Goal: Task Accomplishment & Management: Manage account settings

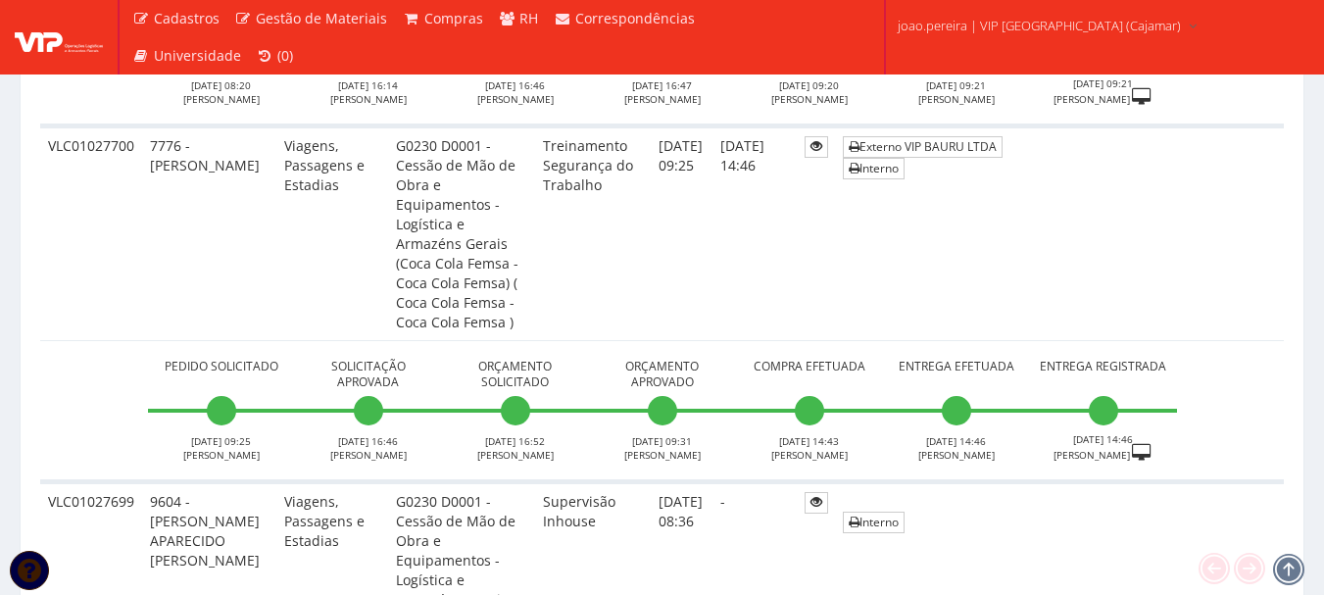
scroll to position [1274, 0]
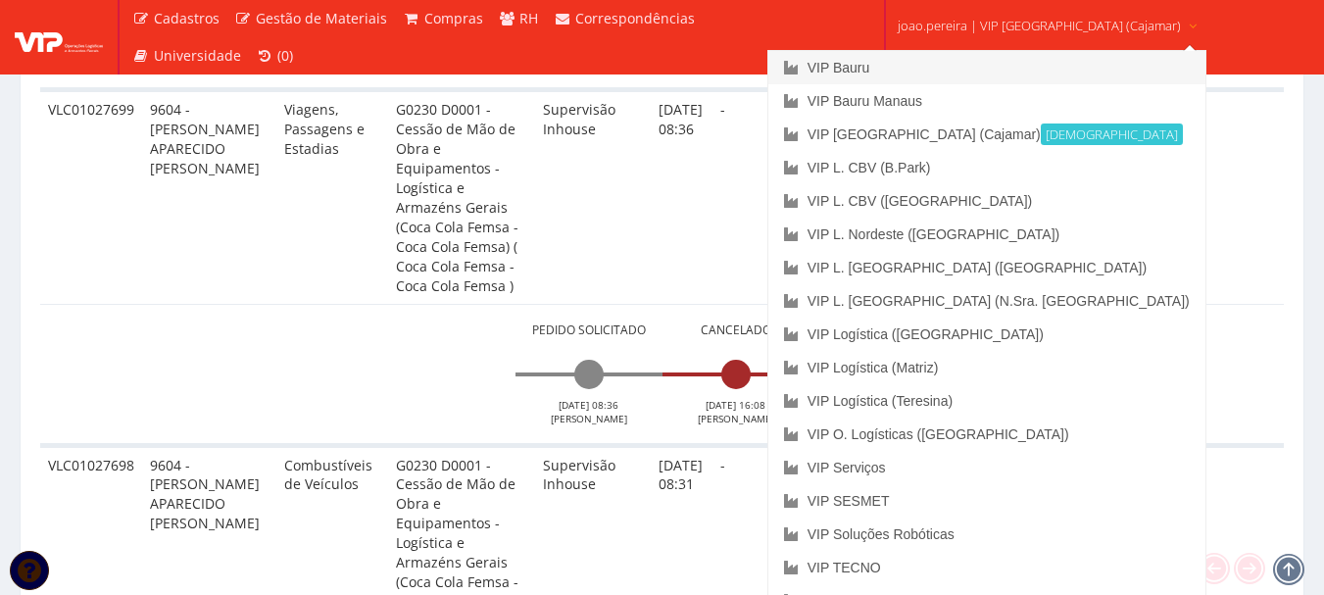
click at [922, 62] on link "VIP Bauru" at bounding box center [986, 67] width 437 height 33
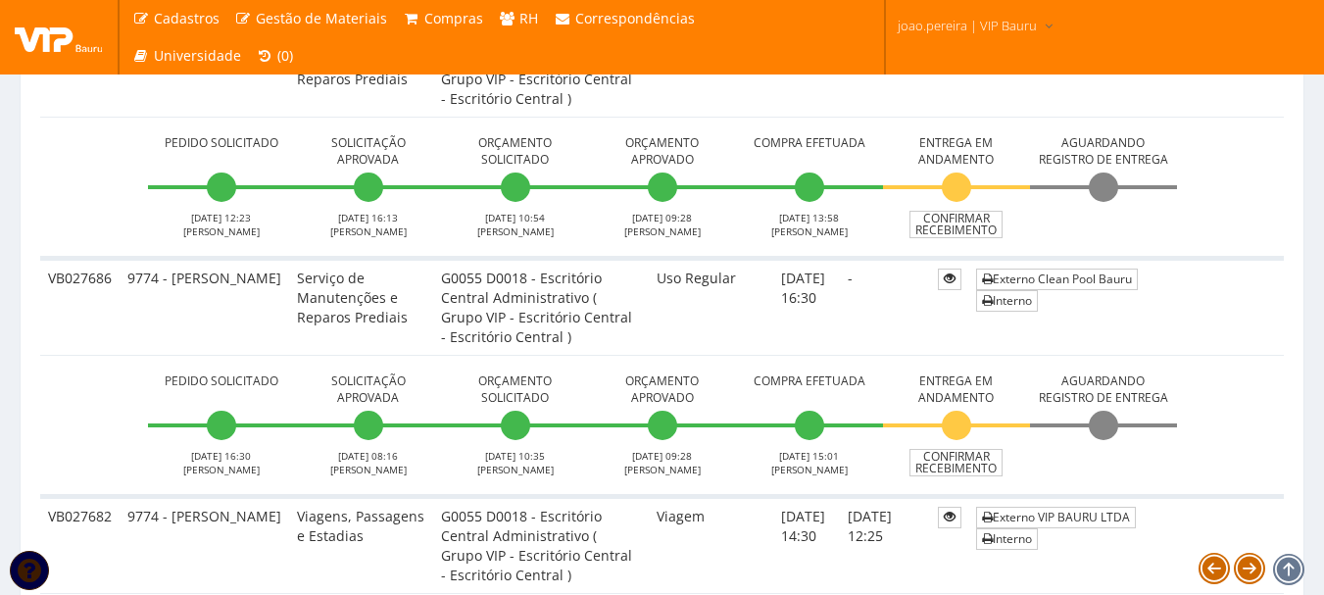
scroll to position [1078, 0]
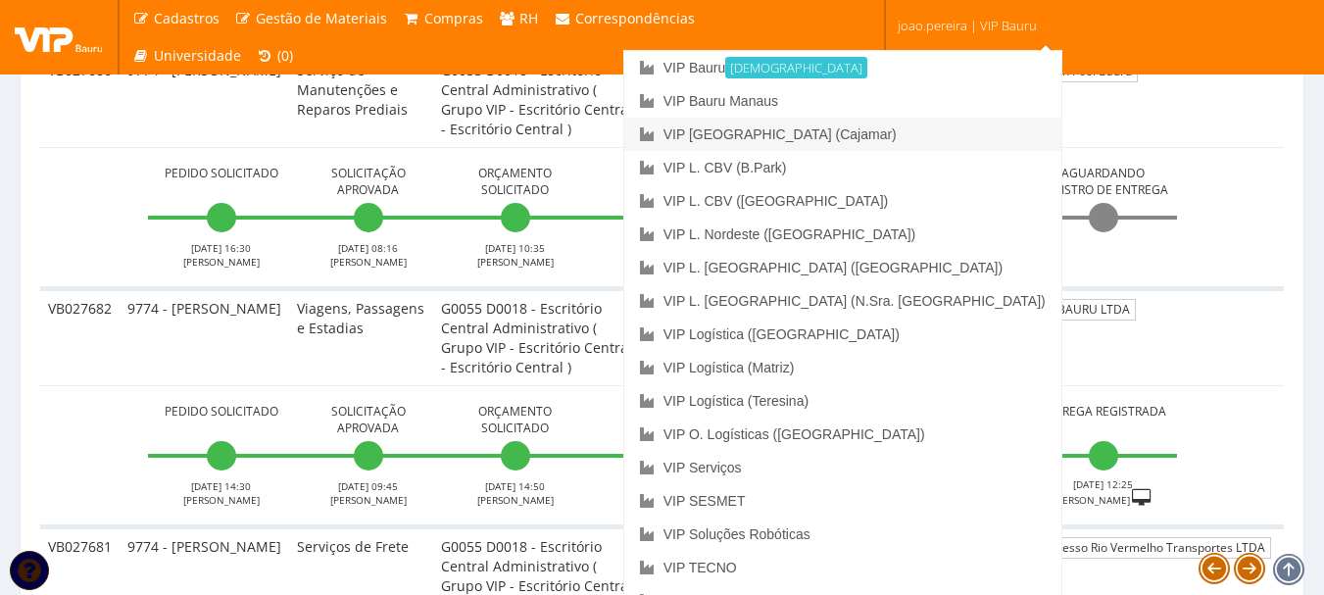
click at [931, 131] on link "VIP [GEOGRAPHIC_DATA] (Cajamar)" at bounding box center [842, 134] width 437 height 33
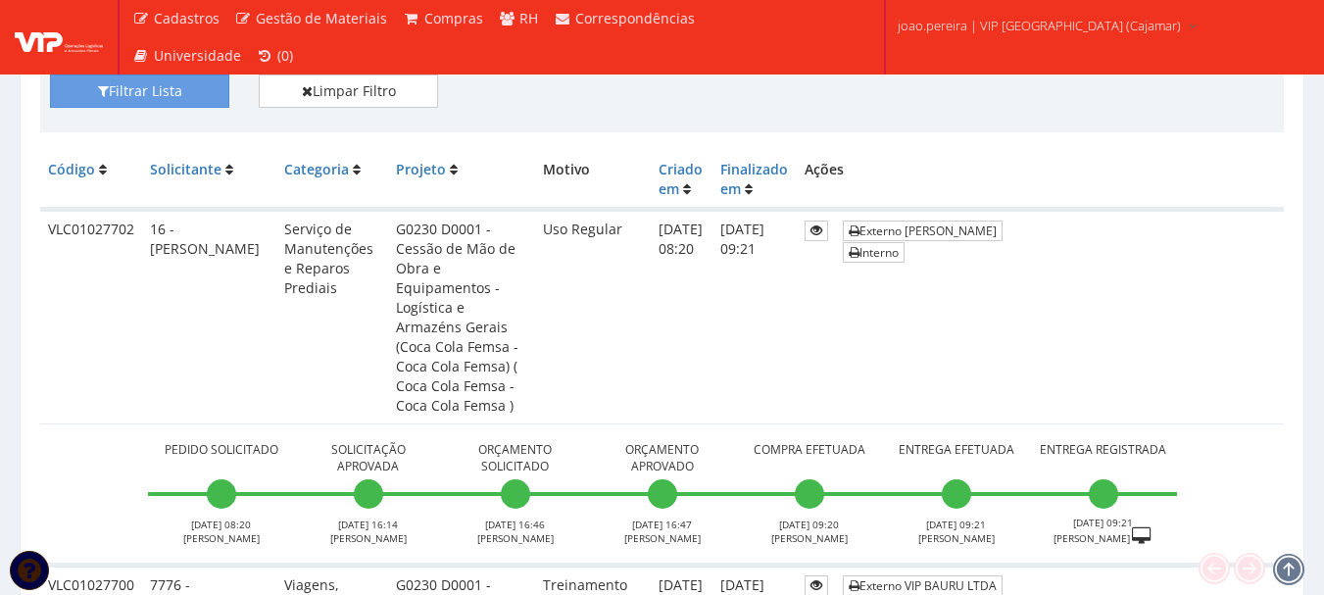
scroll to position [490, 0]
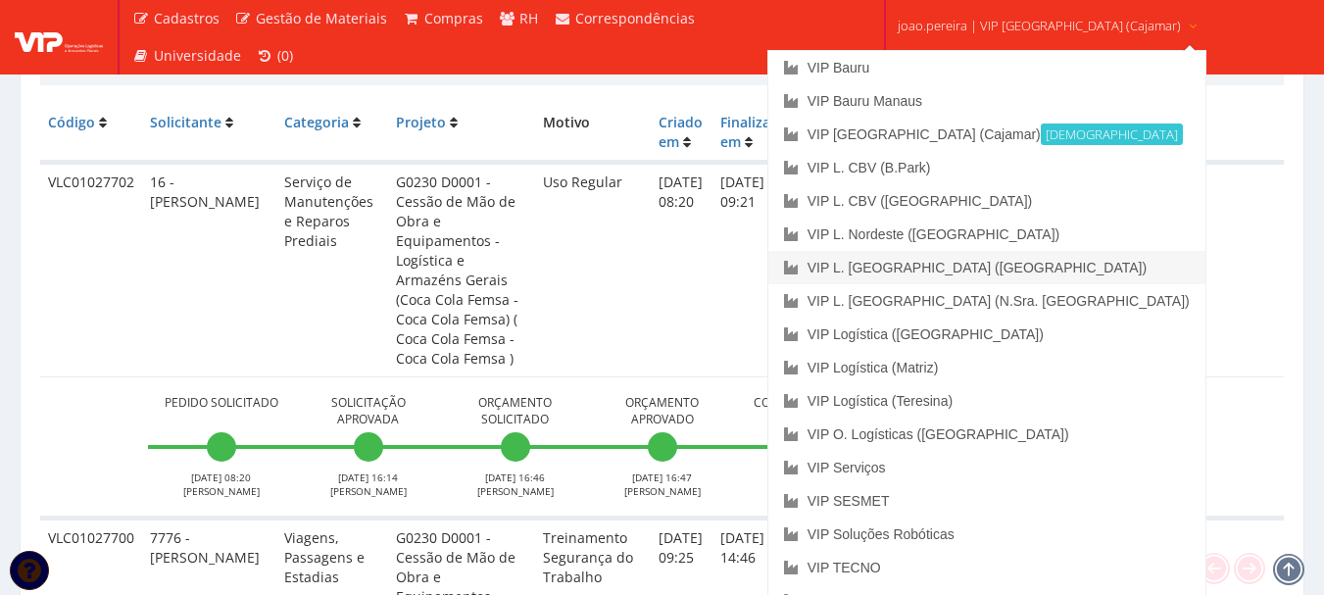
click at [1008, 264] on link "VIP L. [GEOGRAPHIC_DATA] ([GEOGRAPHIC_DATA])" at bounding box center [986, 267] width 437 height 33
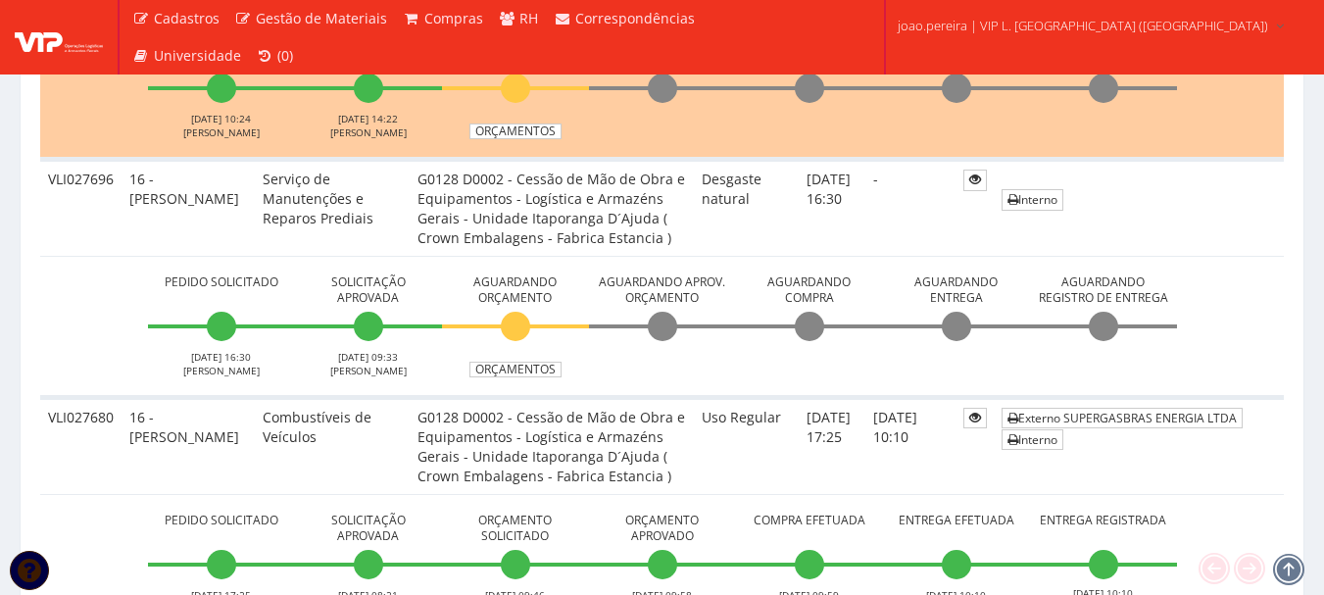
scroll to position [784, 0]
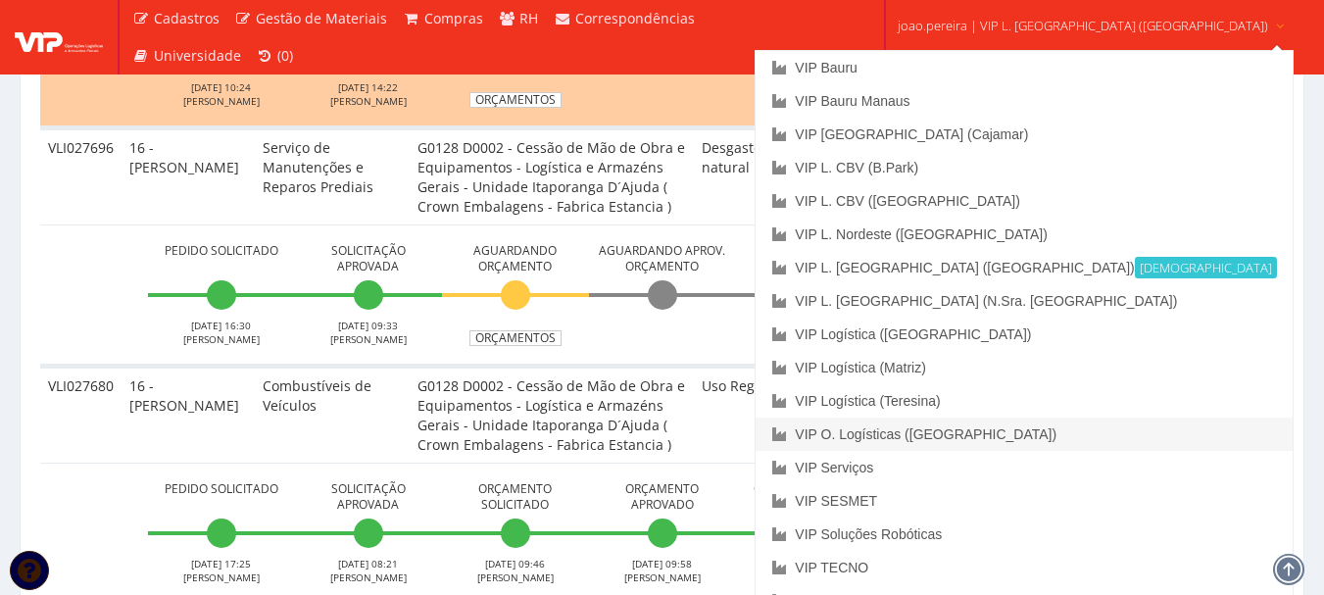
click at [1005, 433] on link "VIP O. Logísticas ([GEOGRAPHIC_DATA])" at bounding box center [1024, 434] width 536 height 33
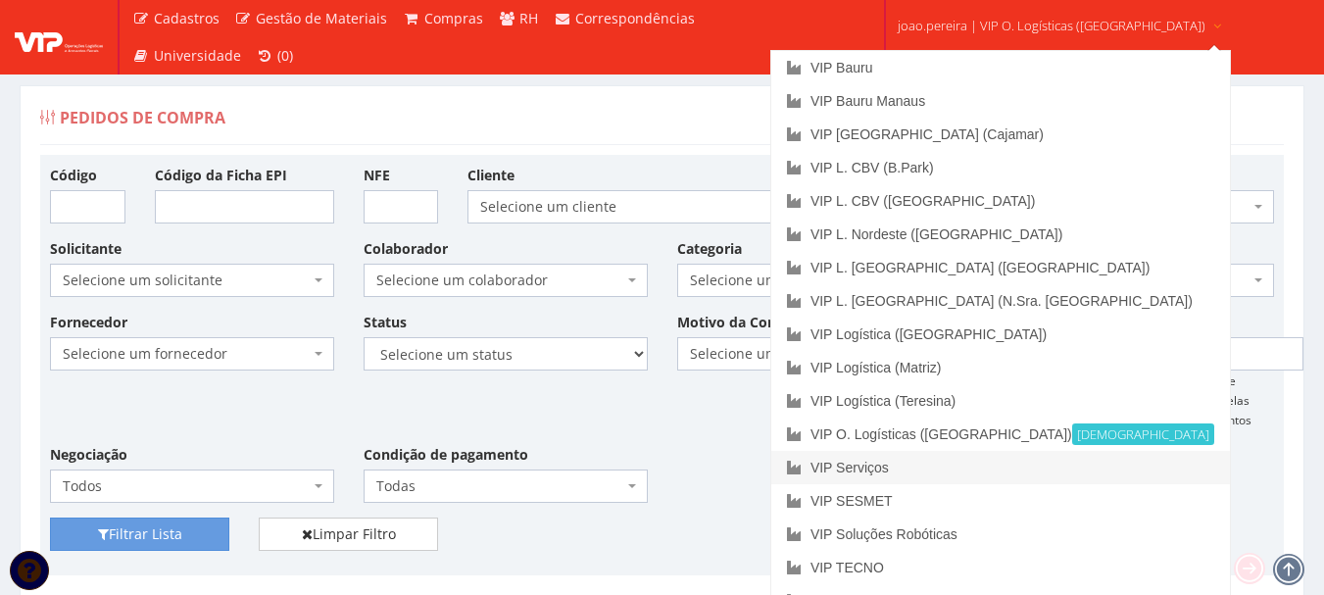
click at [967, 473] on link "VIP Serviços" at bounding box center [1000, 467] width 459 height 33
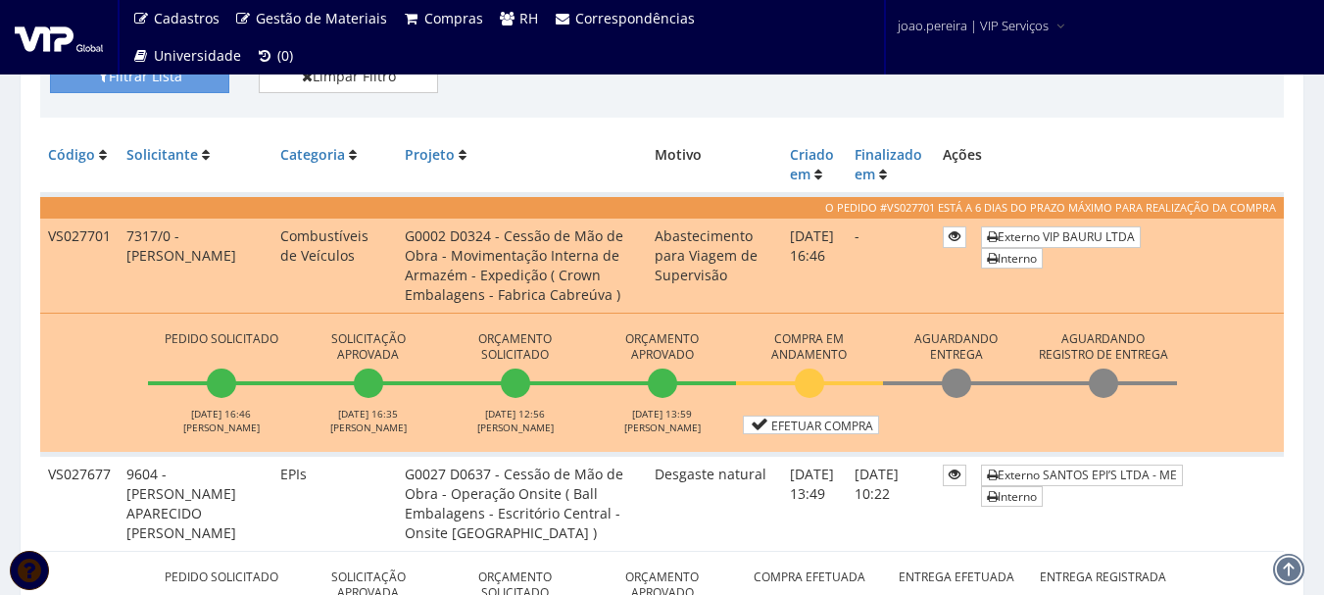
scroll to position [490, 0]
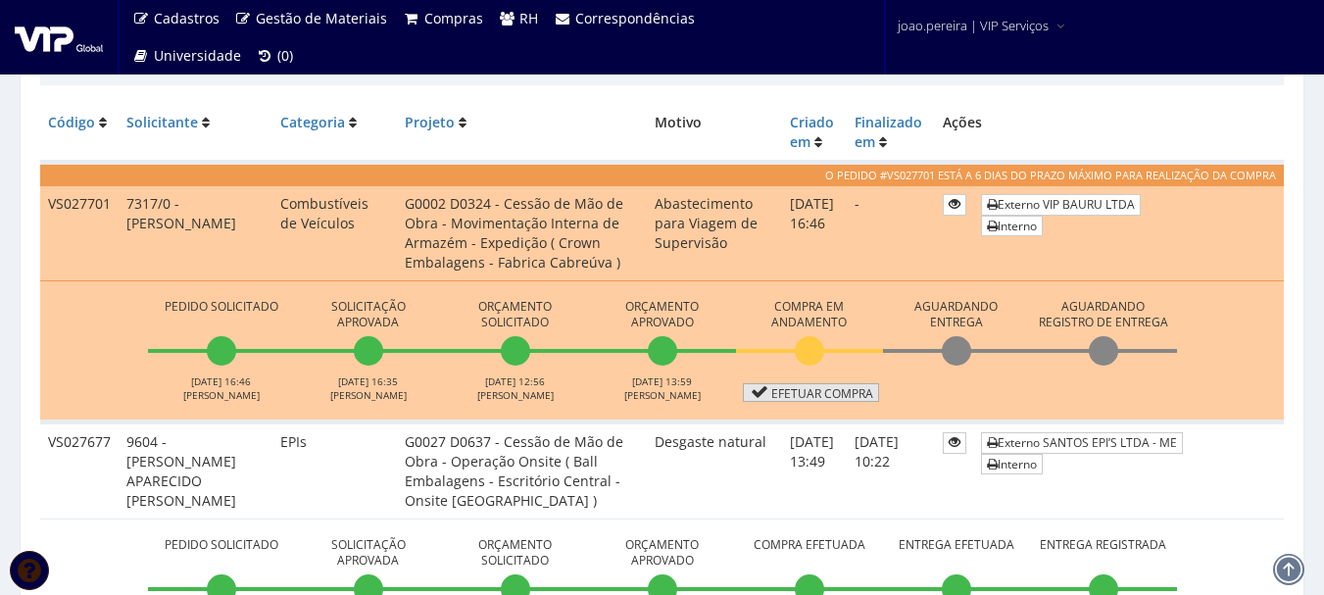
click at [825, 389] on link "Efetuar Compra" at bounding box center [811, 392] width 136 height 19
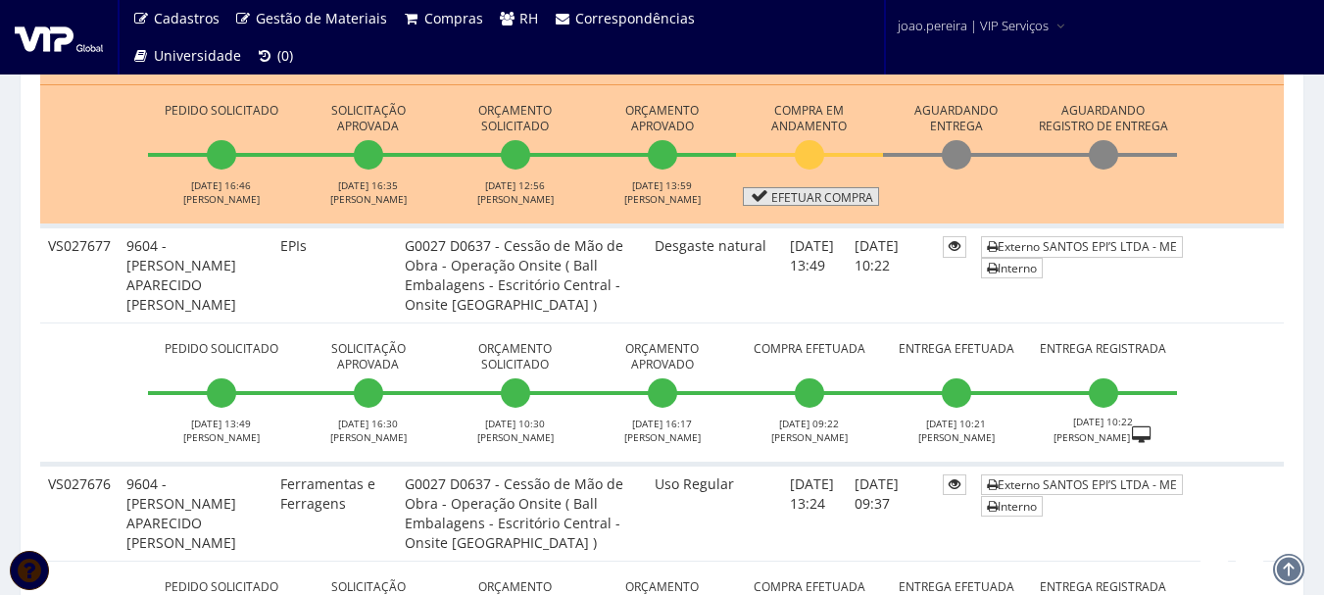
scroll to position [392, 0]
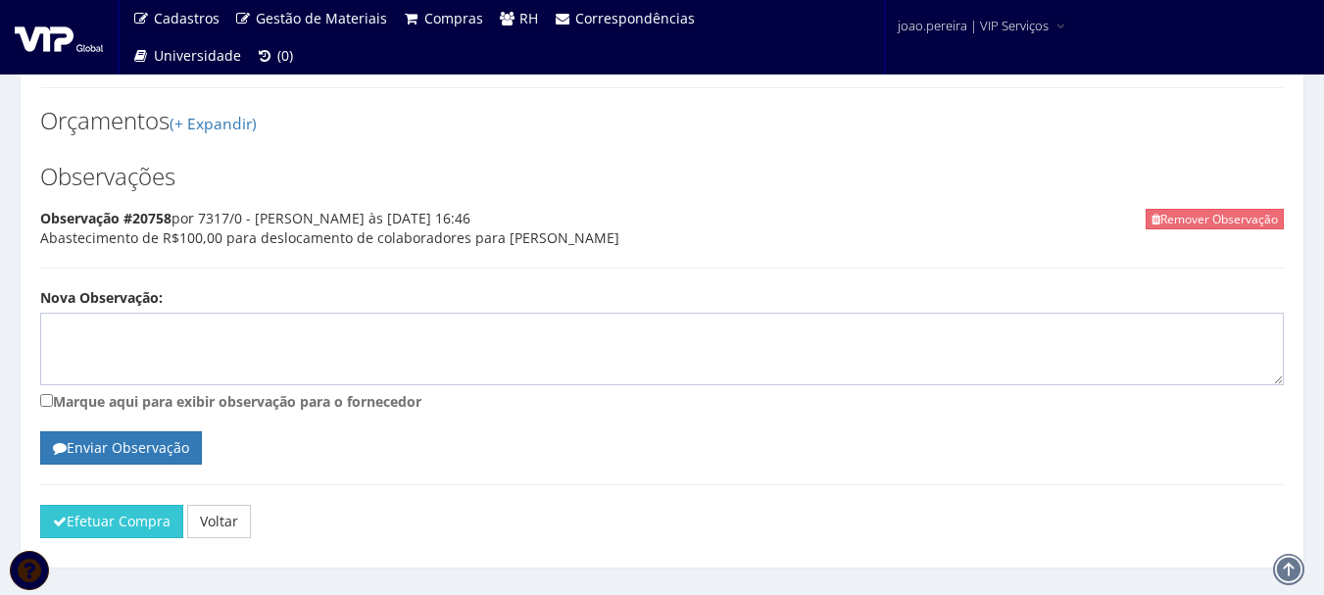
scroll to position [925, 0]
click at [138, 504] on button "Efetuar Compra" at bounding box center [111, 520] width 143 height 33
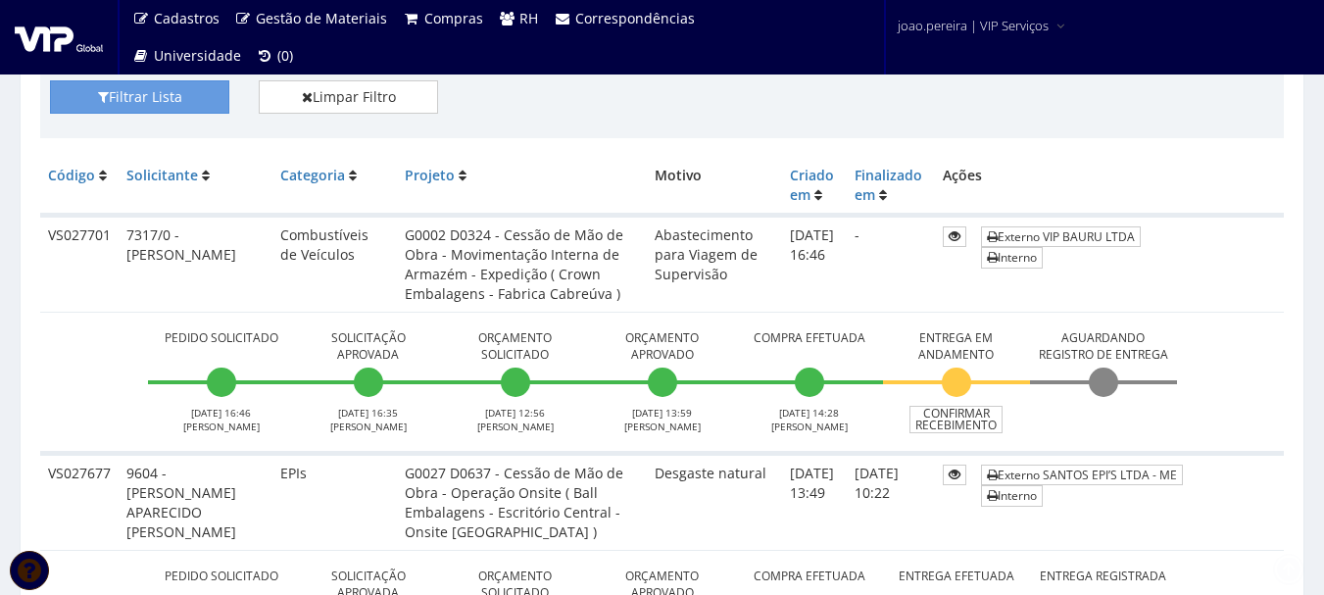
scroll to position [686, 0]
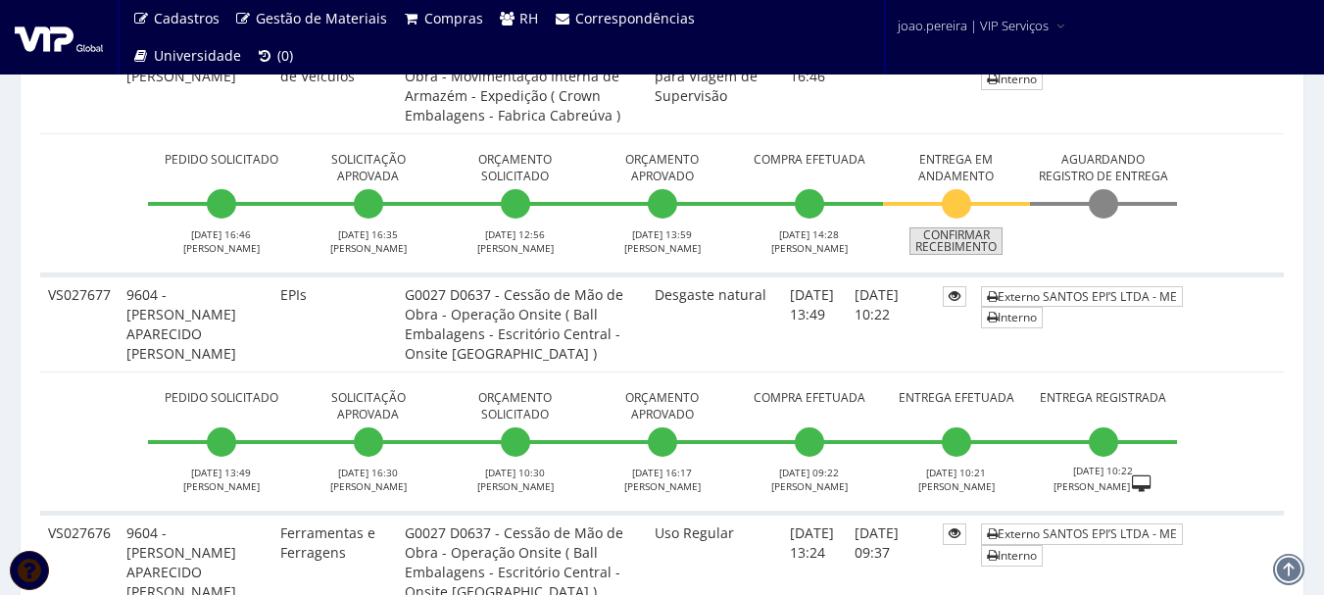
click at [955, 241] on link "Confirmar Recebimento" at bounding box center [956, 240] width 93 height 27
click at [1089, 221] on li "Aguardando Registro de Entrega" at bounding box center [1103, 201] width 147 height 108
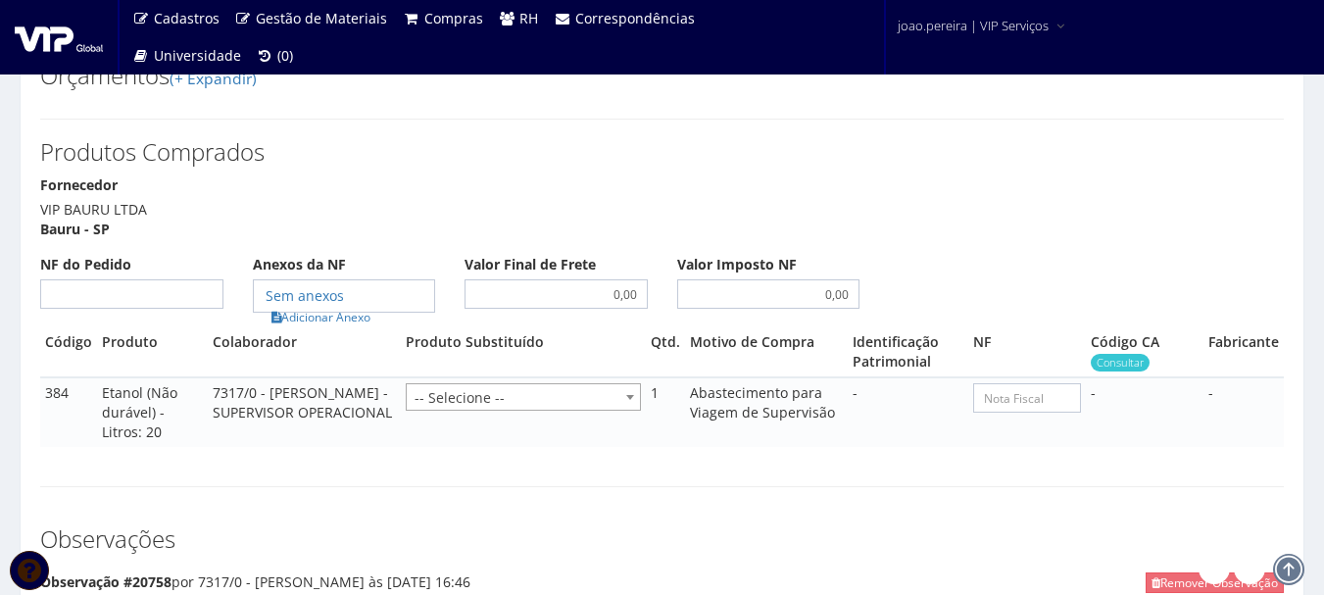
scroll to position [980, 0]
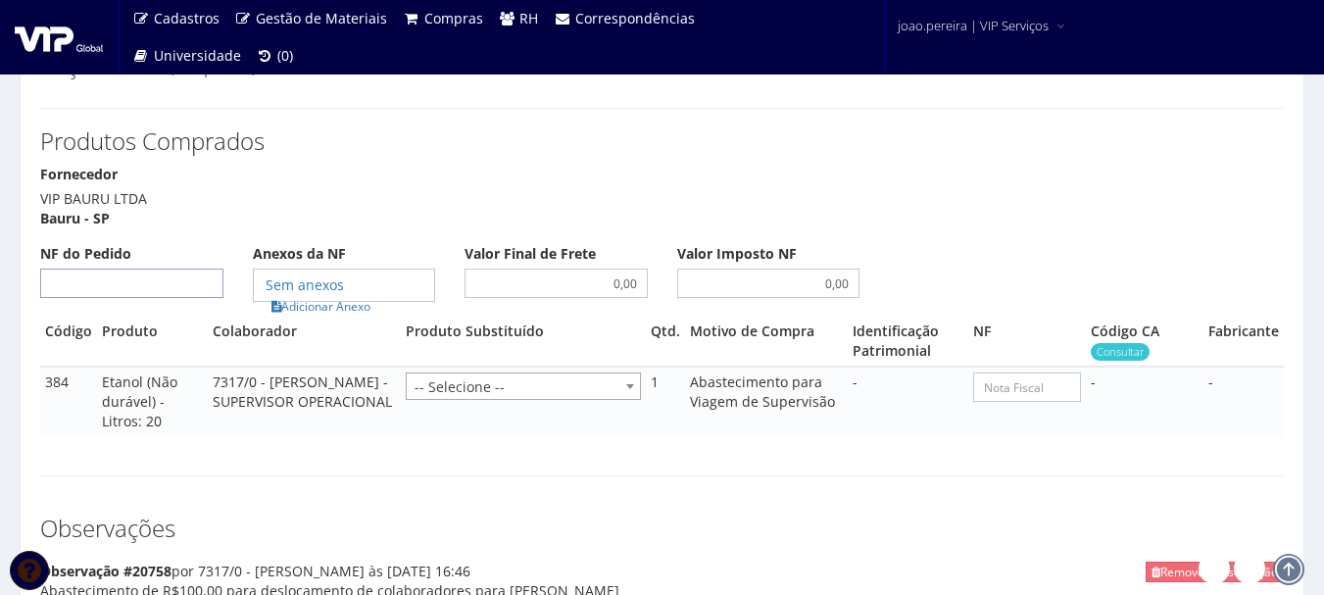
click at [163, 269] on input "NF do Pedido" at bounding box center [131, 283] width 183 height 29
type input "00"
click at [320, 296] on link "Adicionar Anexo" at bounding box center [321, 306] width 111 height 21
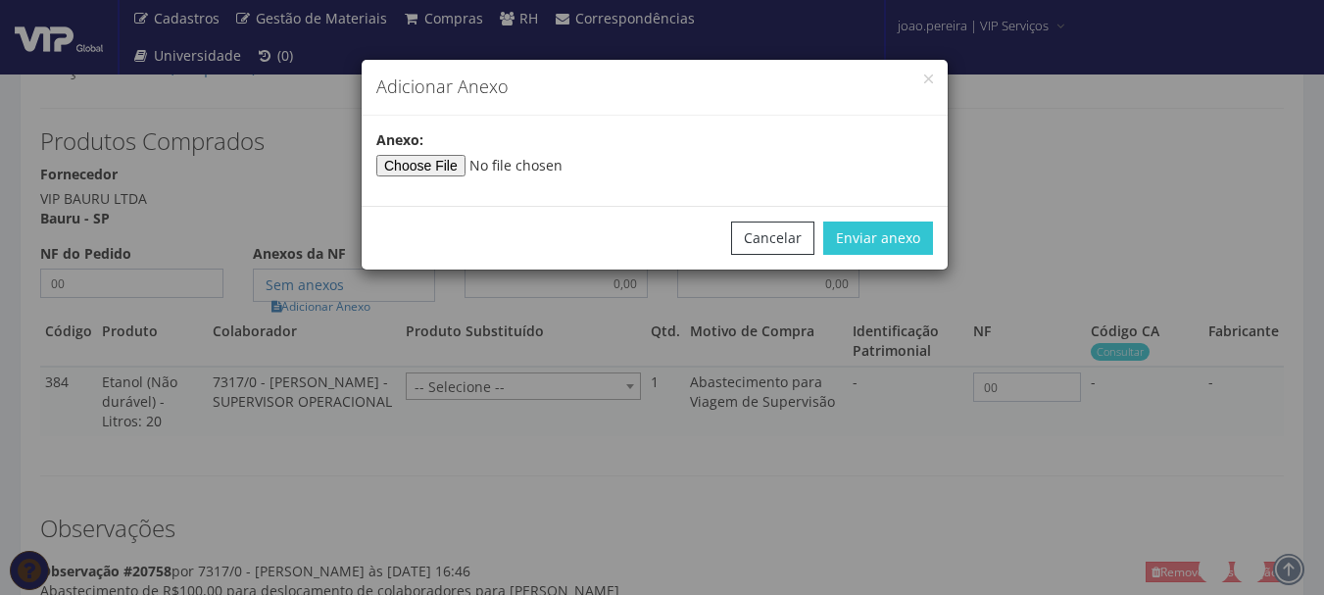
click at [467, 153] on div "Anexo:" at bounding box center [655, 153] width 586 height 46
click at [470, 167] on input"] "file" at bounding box center [509, 166] width 267 height 22
type input"] "C:\fakepath\PEDIDOS SEM NOTA FISCAL REEMBOLSO.docx"
click at [901, 247] on button "Enviar anexo" at bounding box center [878, 238] width 110 height 33
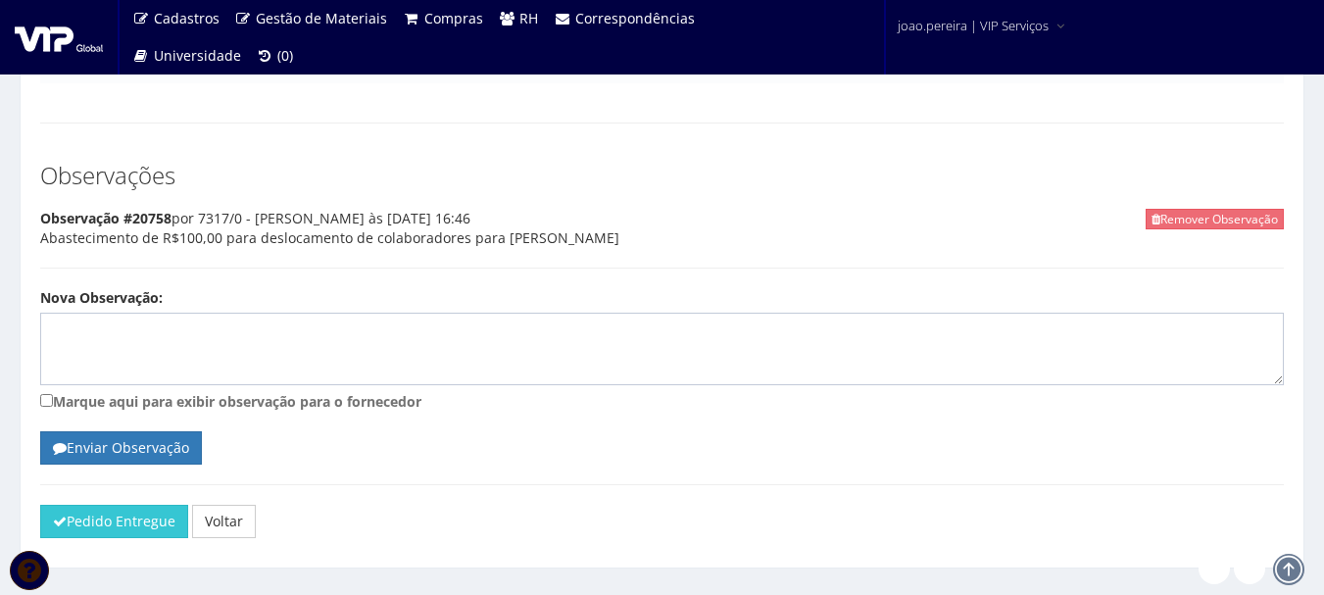
scroll to position [1334, 0]
click at [107, 504] on button "Pedido Entregue" at bounding box center [114, 520] width 148 height 33
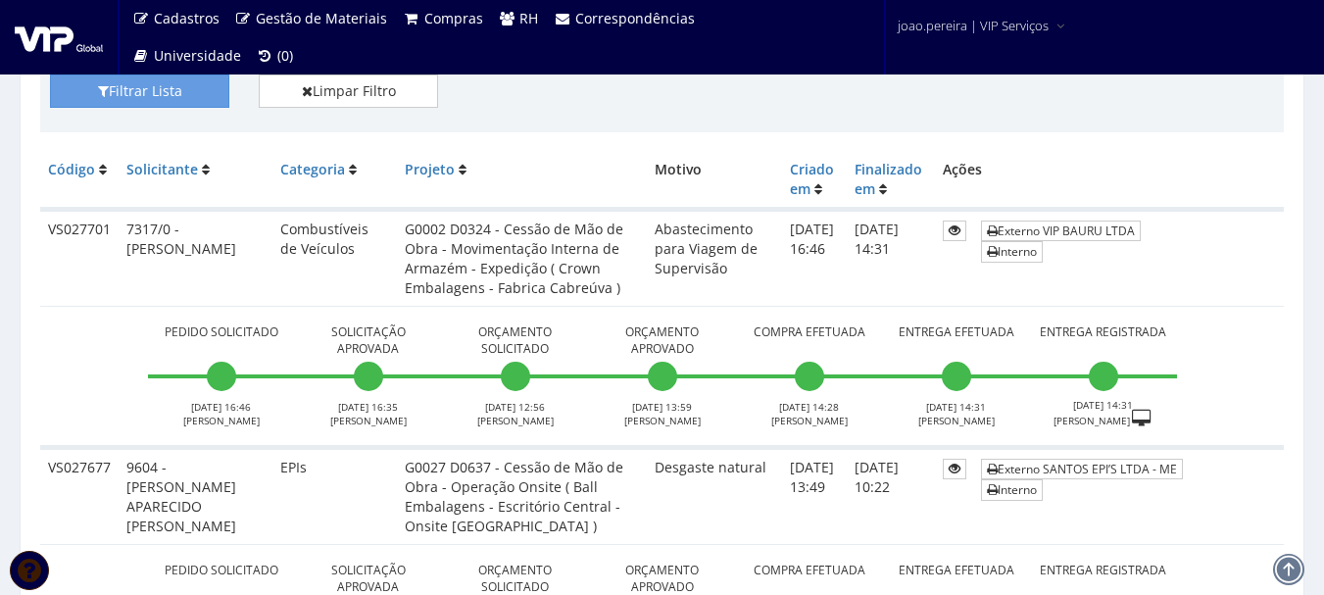
scroll to position [392, 0]
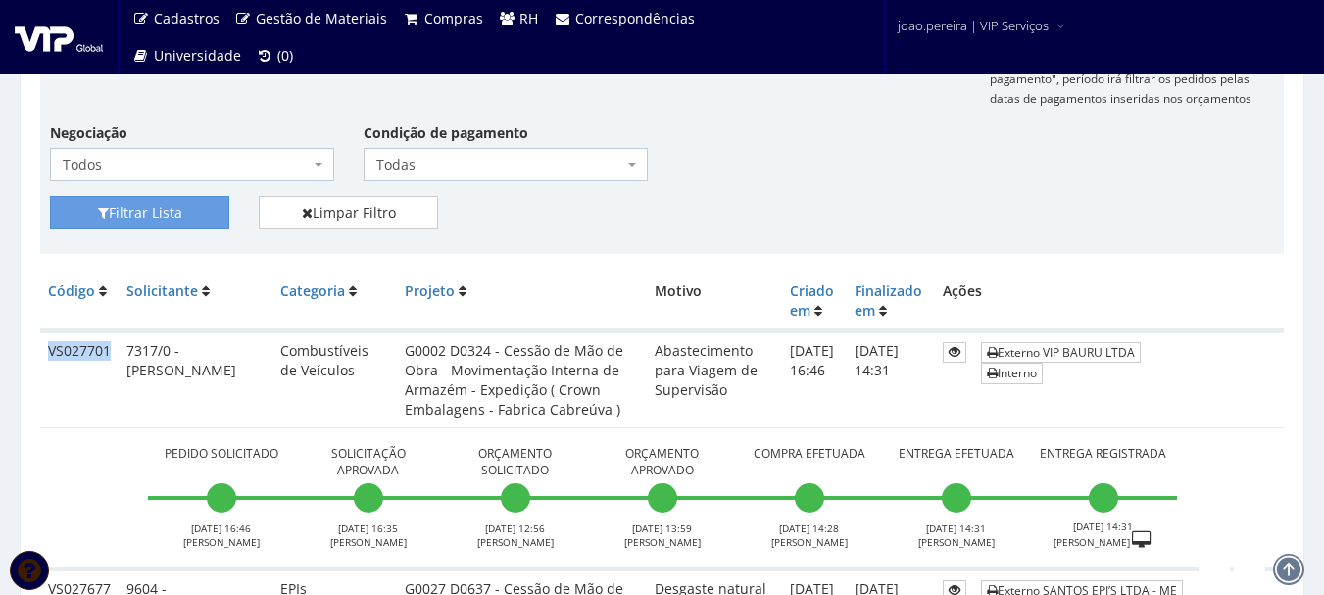
drag, startPoint x: 49, startPoint y: 350, endPoint x: 109, endPoint y: 356, distance: 60.1
click at [109, 356] on td "VS027701" at bounding box center [79, 379] width 78 height 97
copy td "VS027701"
click at [801, 182] on div "Fornecedor Selecione um fornecedor ******** ******** 1000 MARCAS BRASIL 12.203.…" at bounding box center [662, 93] width 1254 height 206
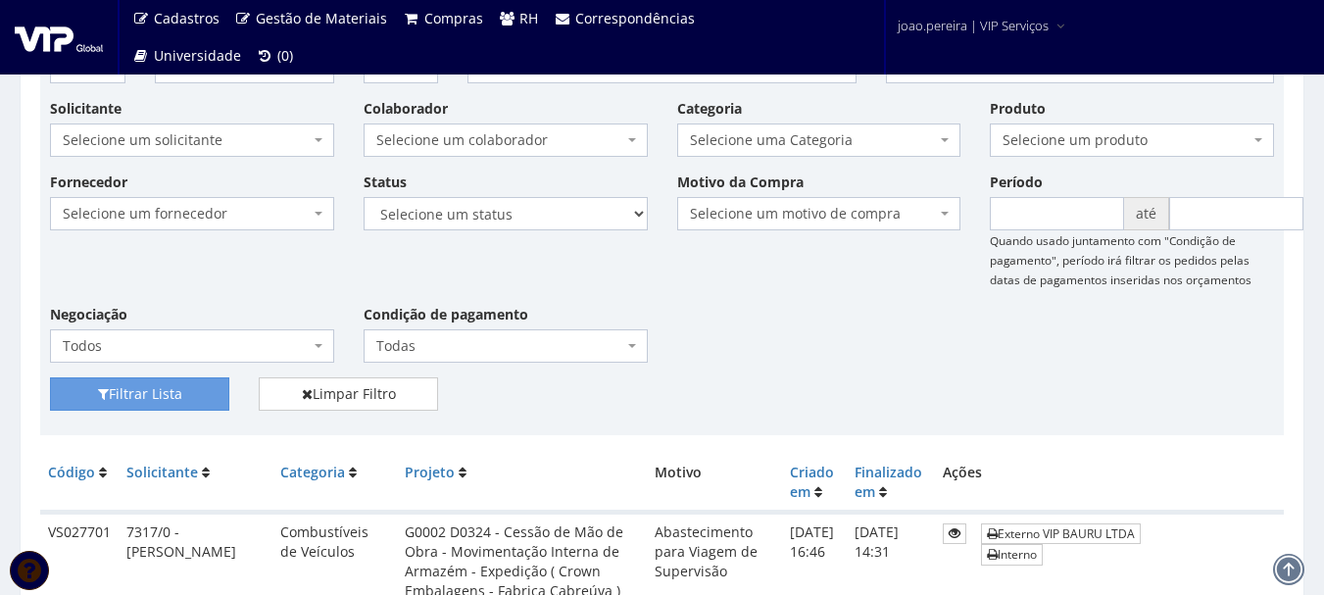
scroll to position [0, 0]
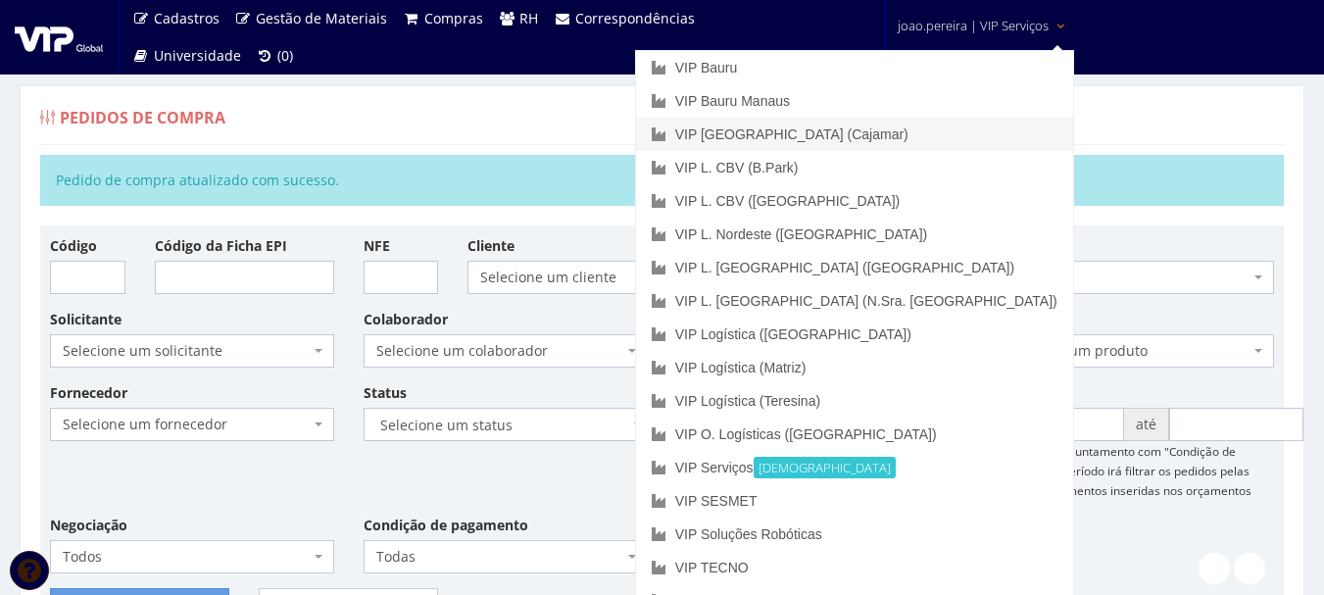
click at [944, 123] on link "VIP [GEOGRAPHIC_DATA] (Cajamar)" at bounding box center [854, 134] width 437 height 33
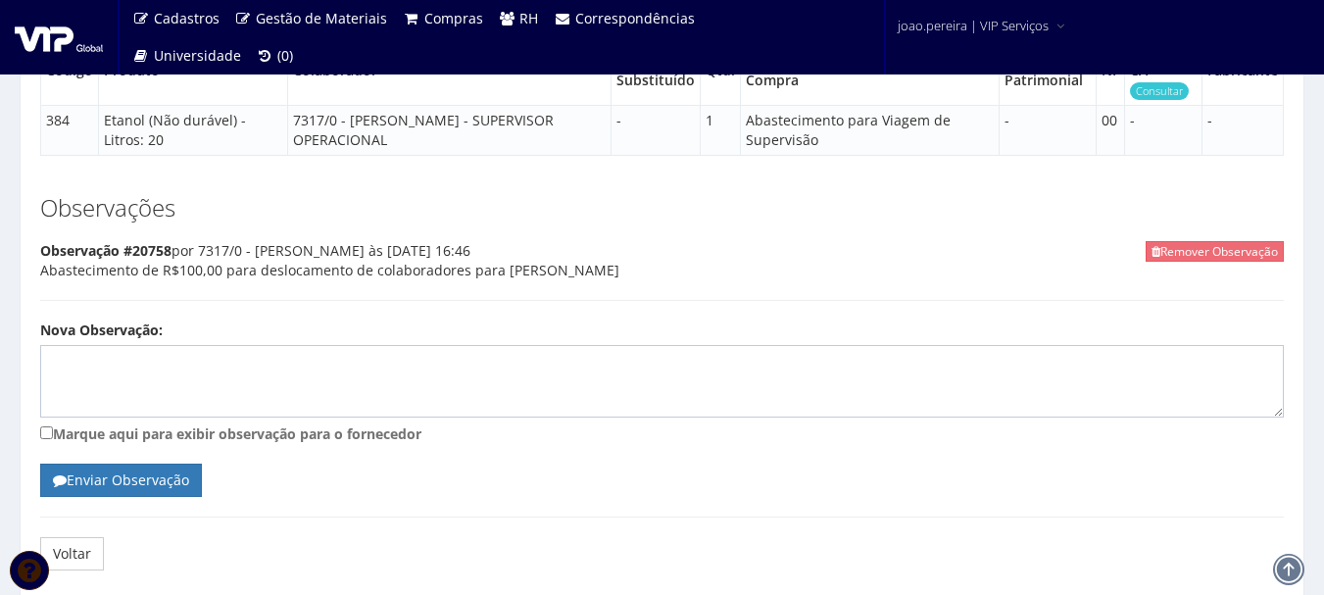
scroll to position [1295, 0]
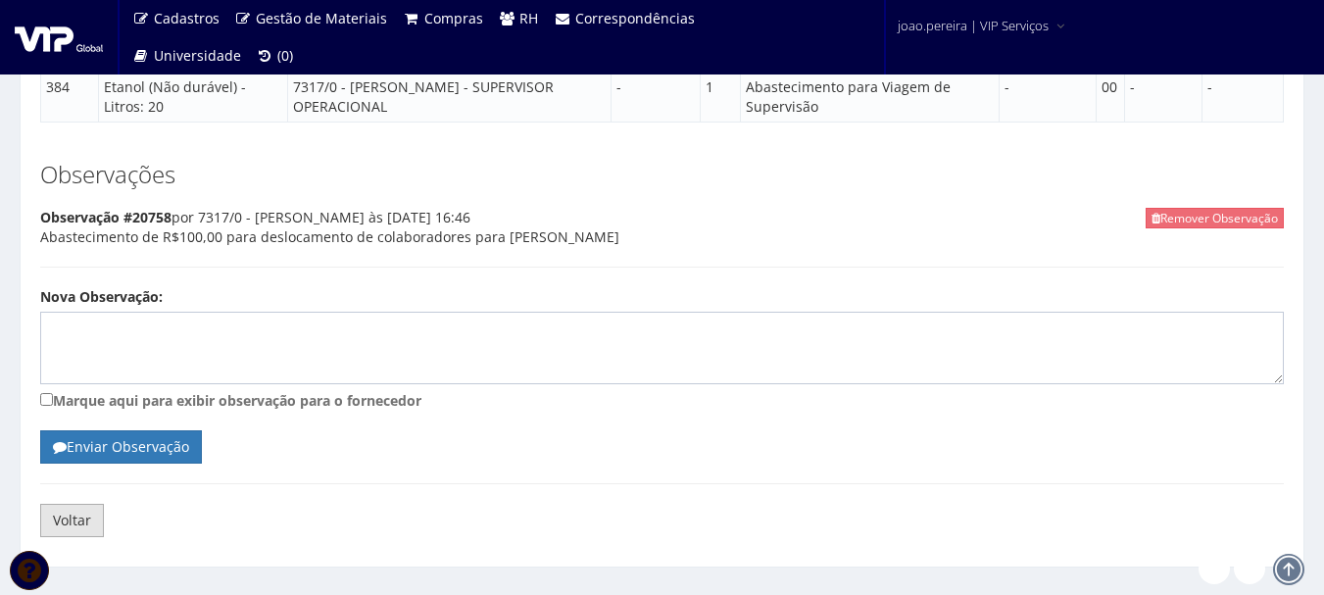
click at [61, 504] on link "Voltar" at bounding box center [72, 520] width 64 height 33
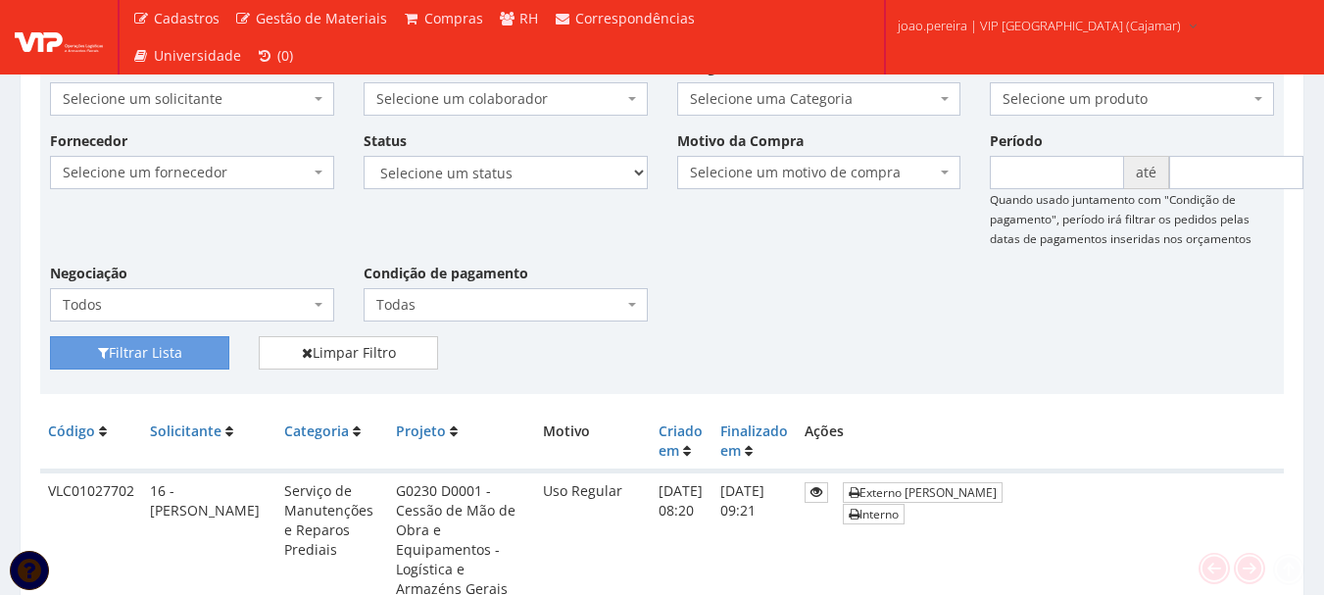
scroll to position [196, 0]
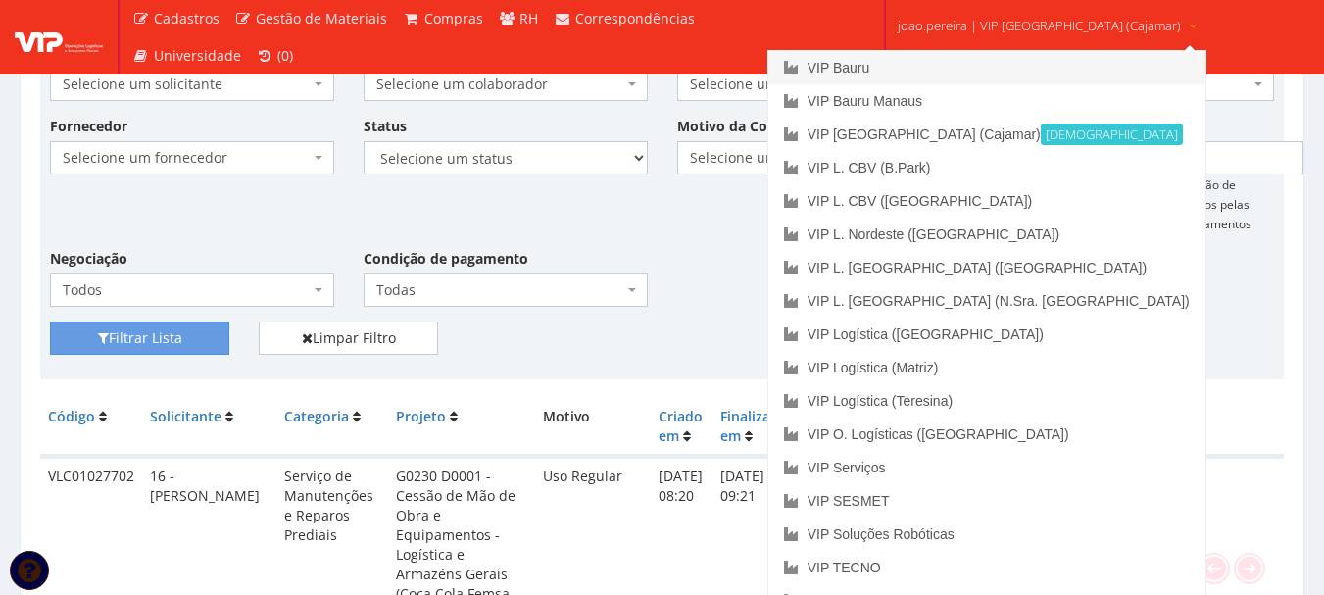
click at [915, 63] on link "VIP Bauru" at bounding box center [986, 67] width 437 height 33
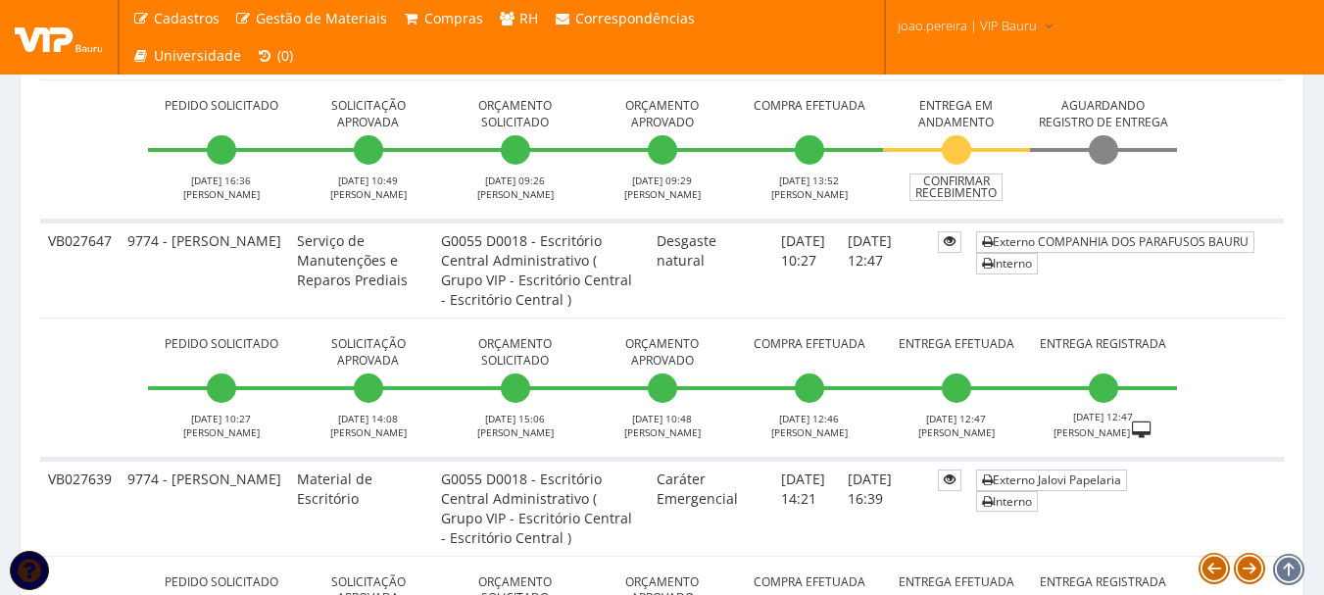
scroll to position [3039, 0]
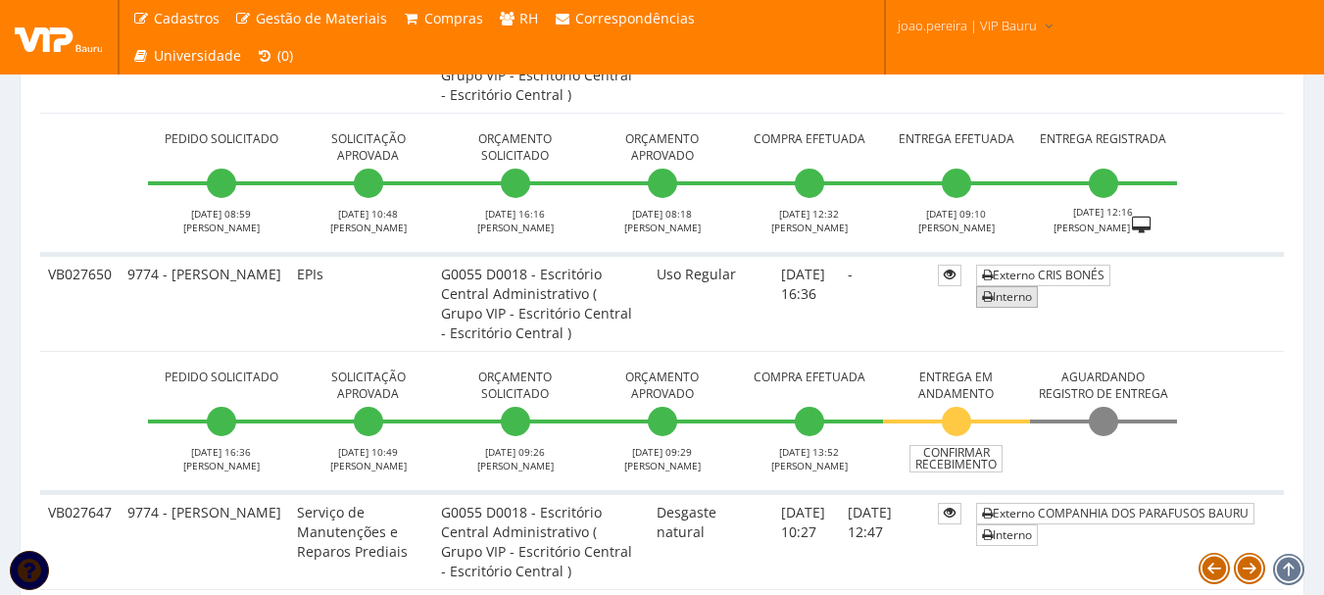
click at [989, 296] on icon at bounding box center [987, 297] width 11 height 14
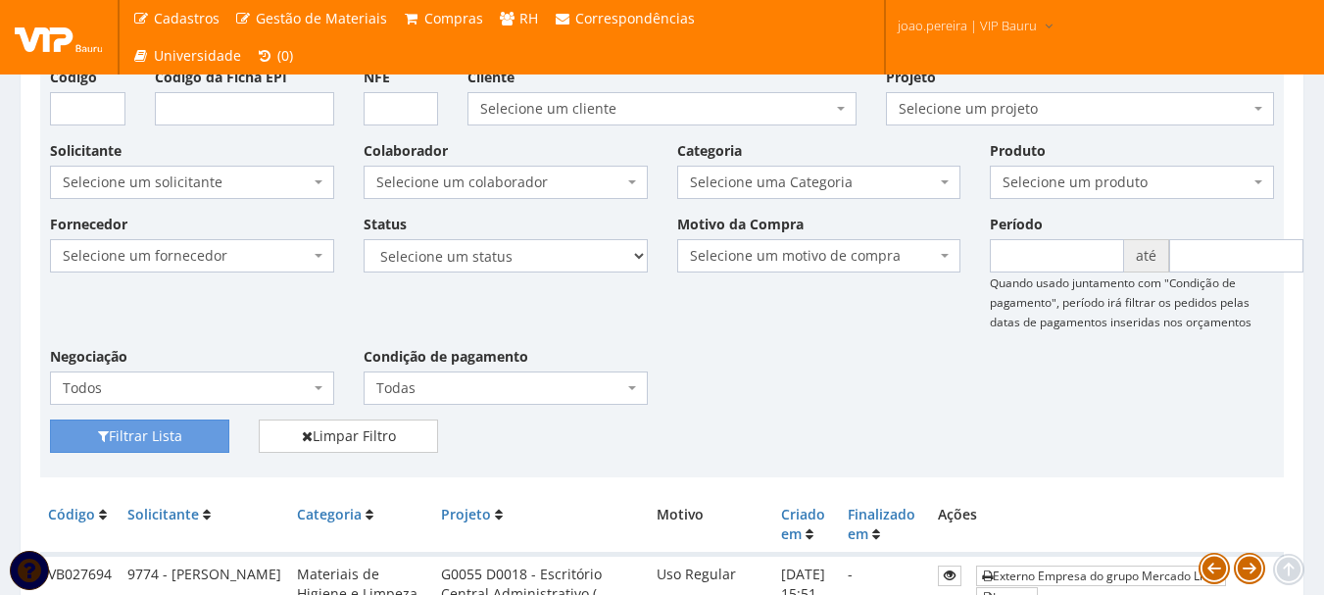
scroll to position [0, 0]
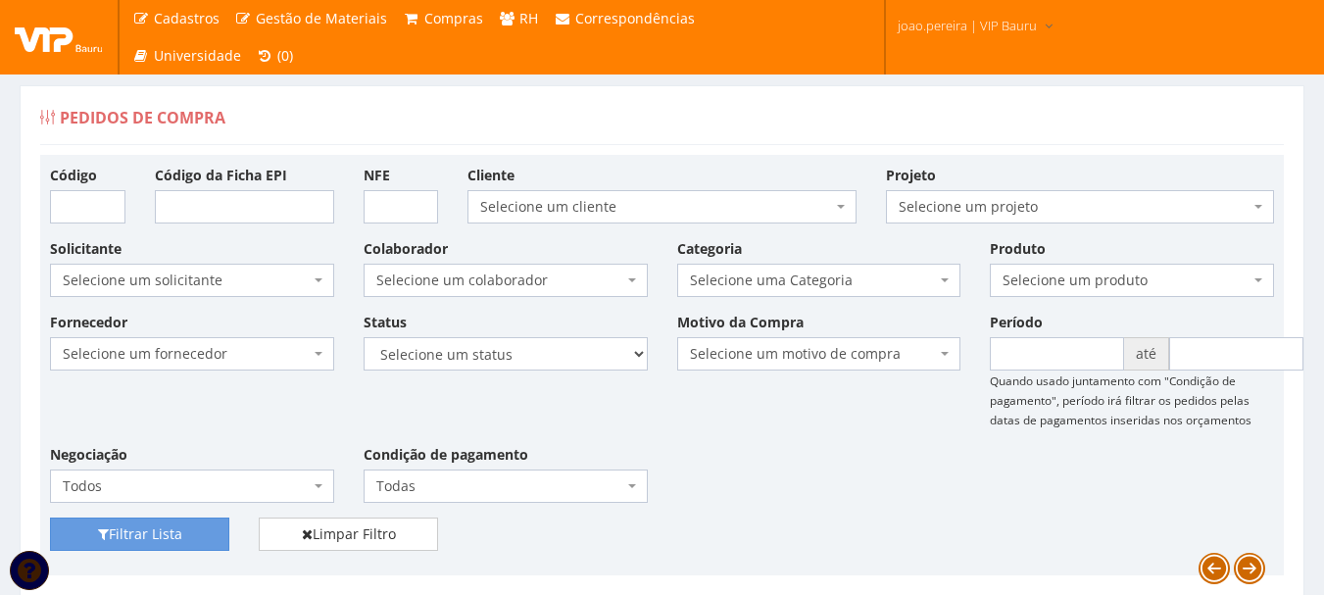
click at [646, 136] on div "Pedidos de Compra" at bounding box center [662, 121] width 1244 height 47
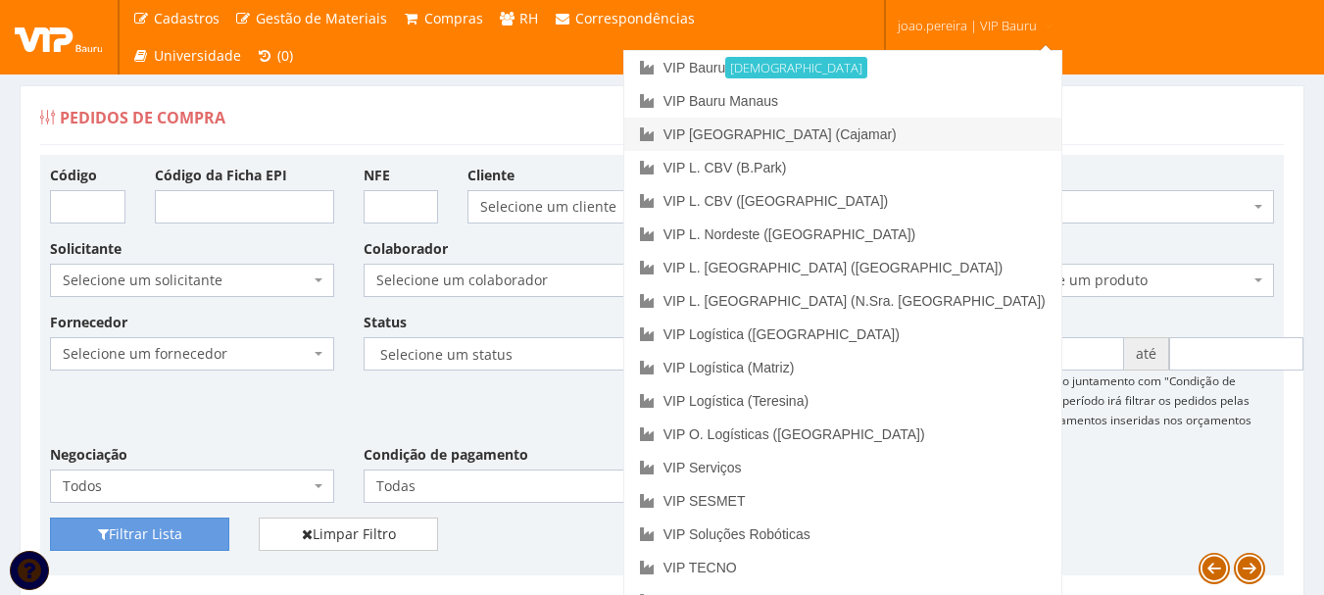
click at [900, 124] on link "VIP [GEOGRAPHIC_DATA] (Cajamar)" at bounding box center [842, 134] width 437 height 33
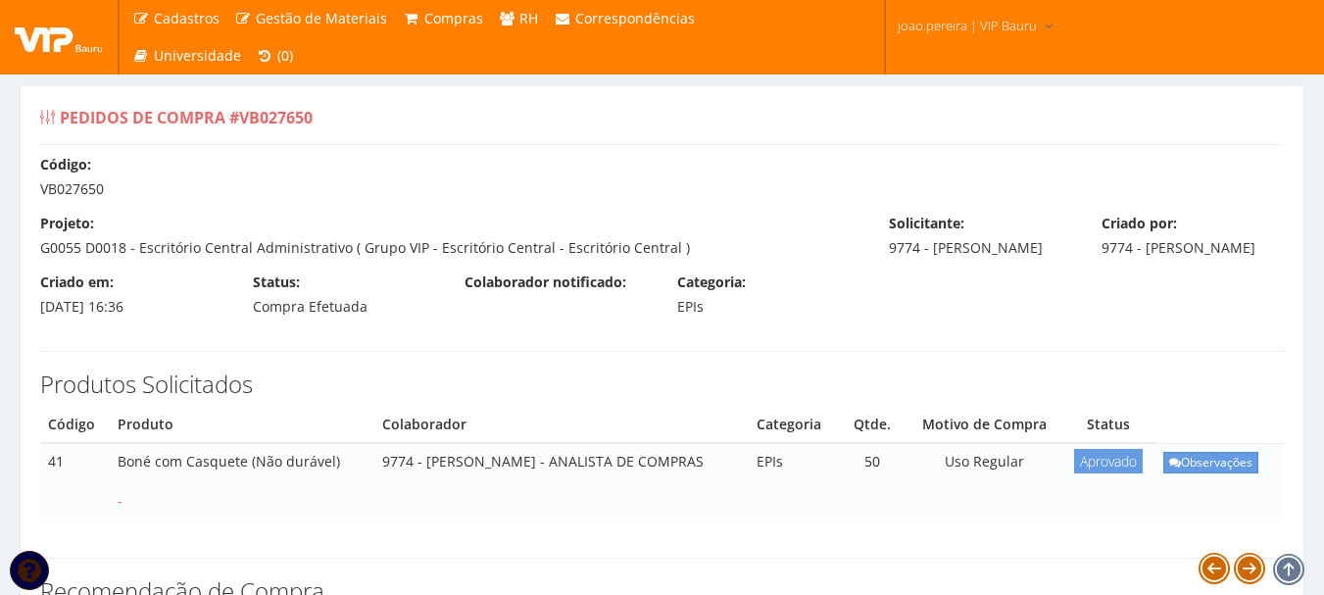
select select "1164"
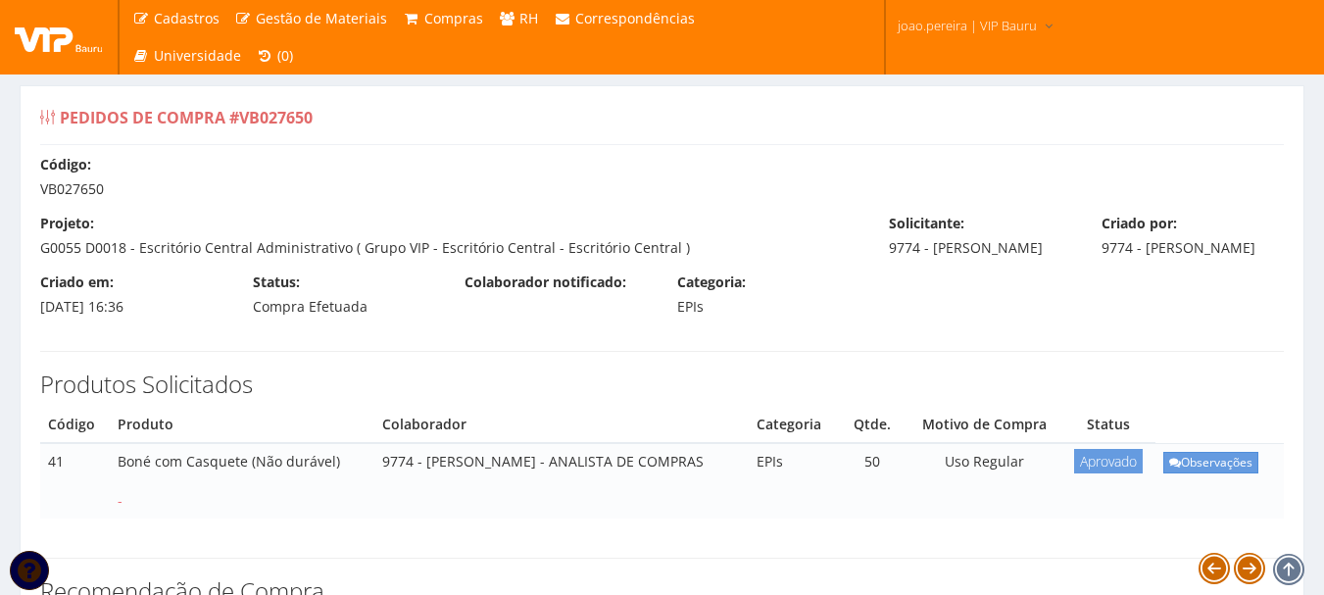
select select "1164"
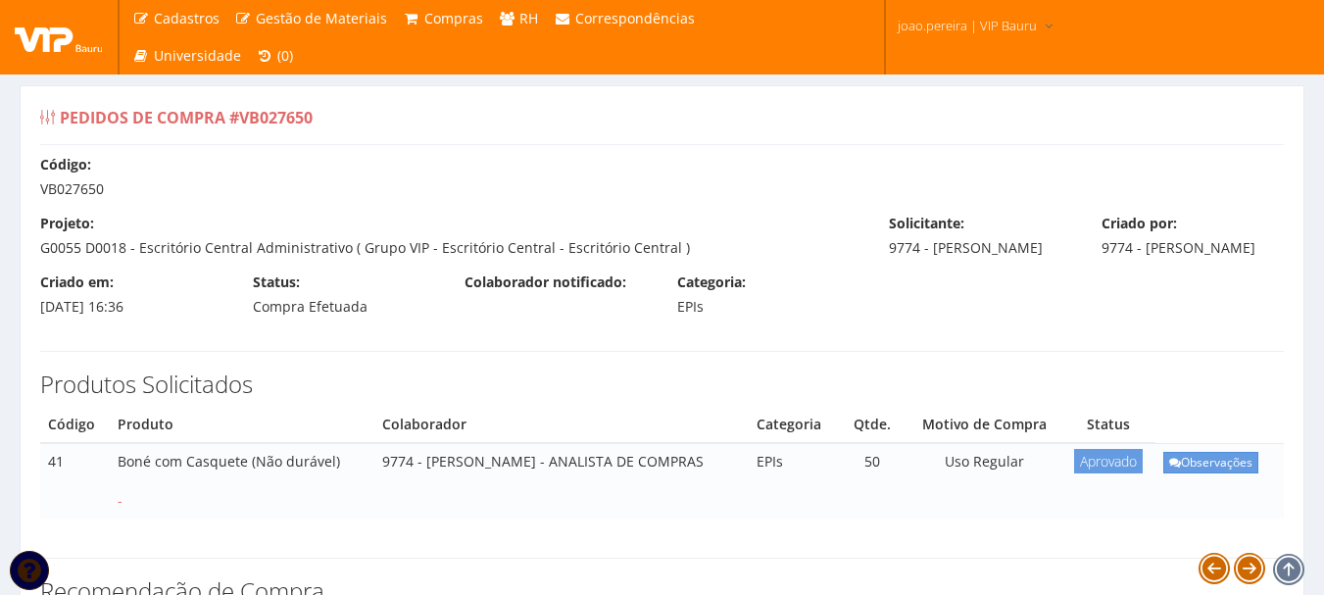
select select "1164"
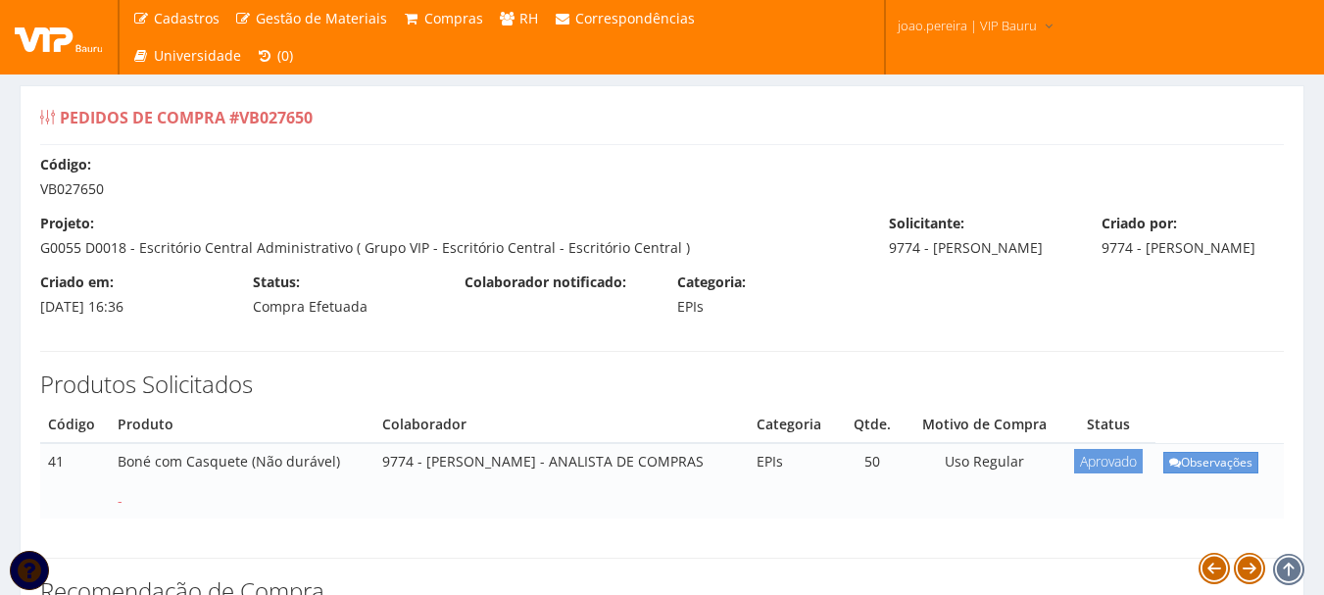
select select "1164"
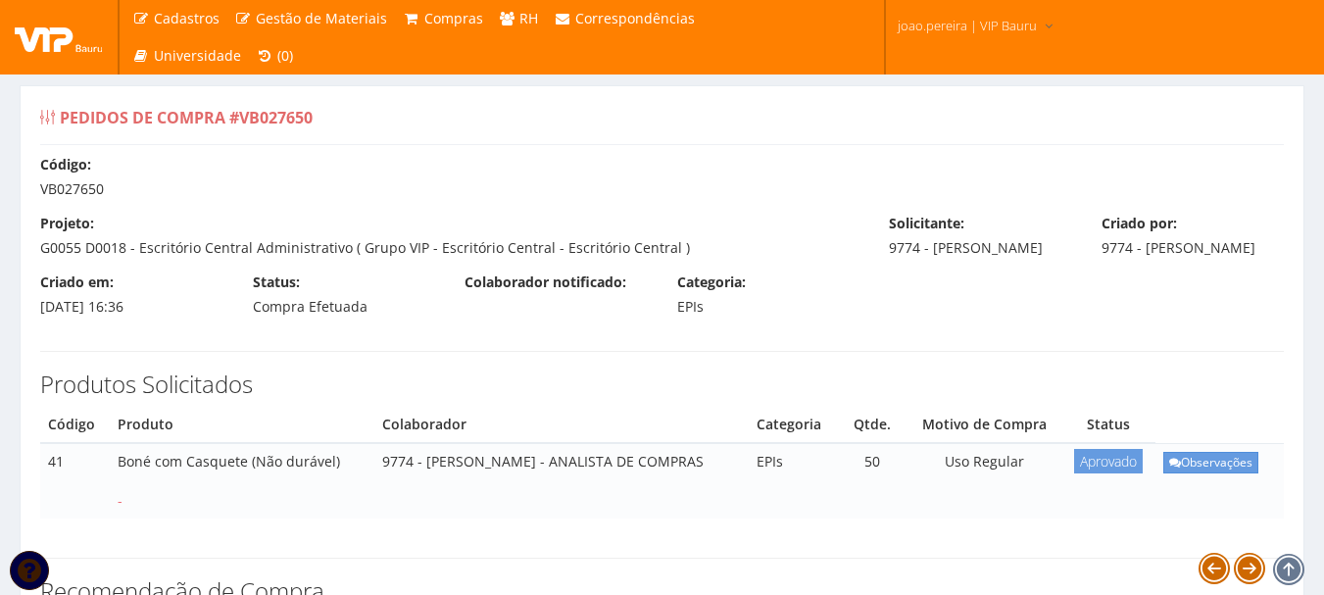
select select "1164"
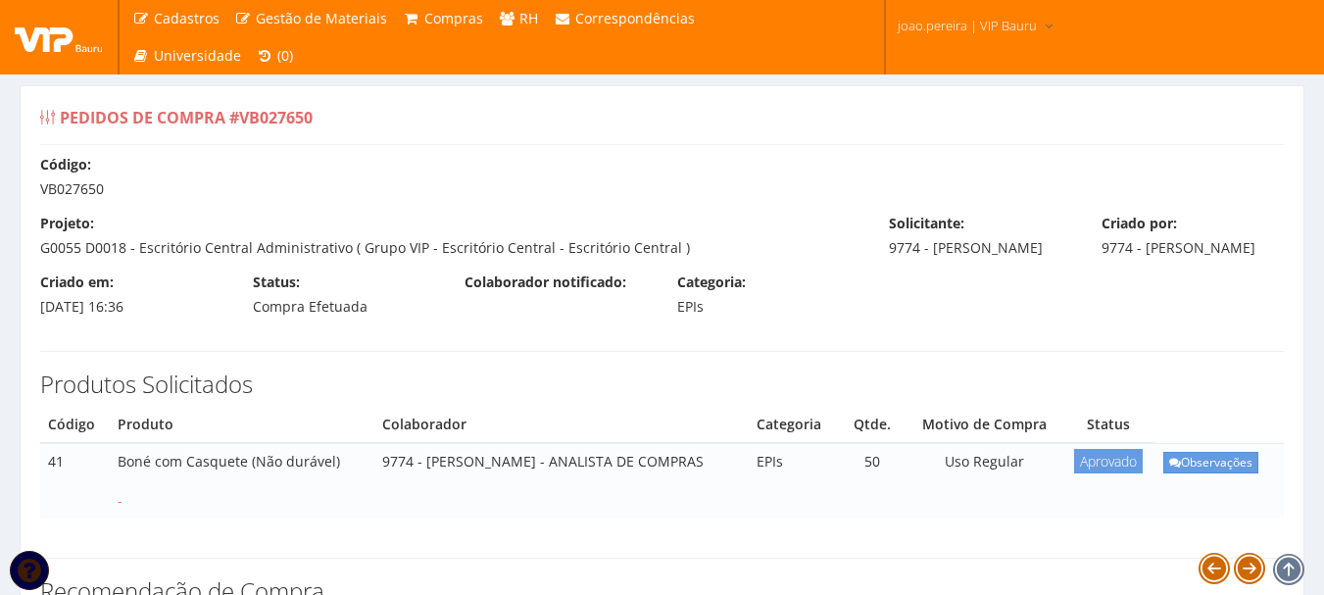
select select "1164"
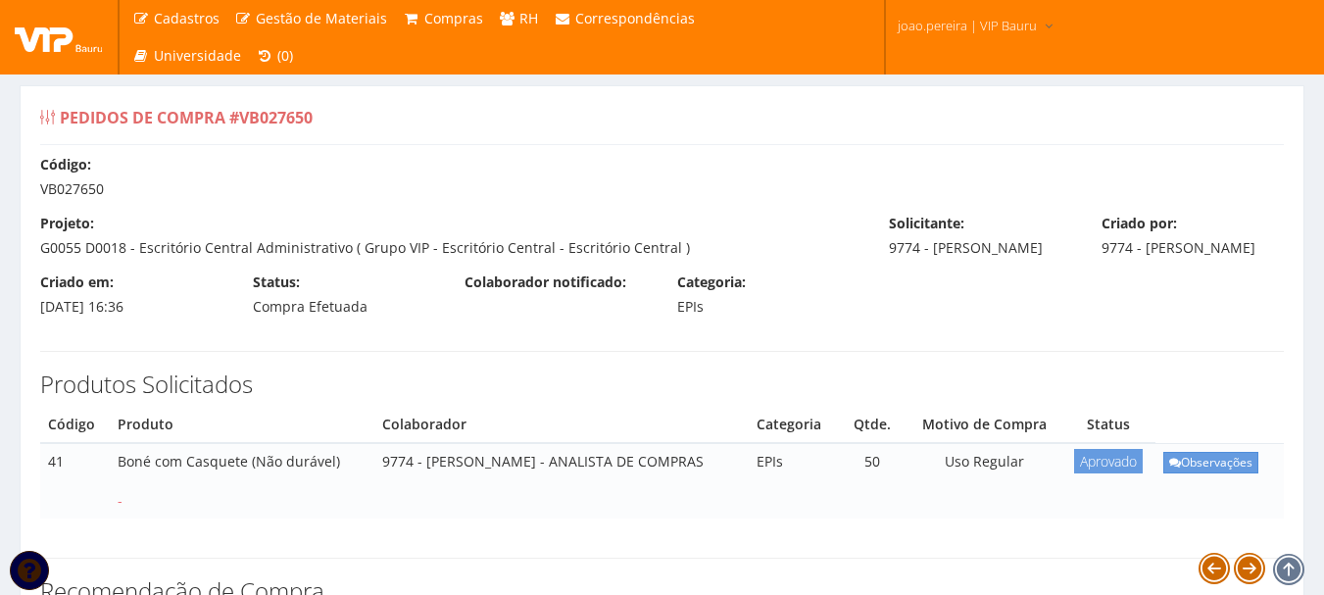
select select "1164"
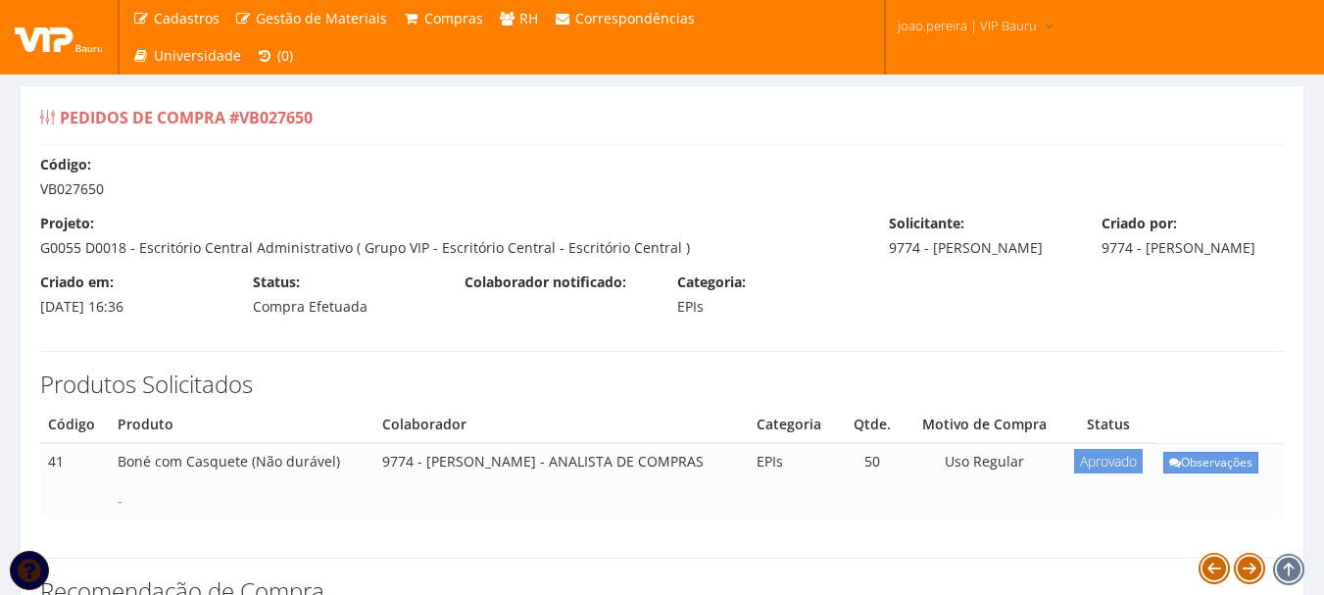
select select "1164"
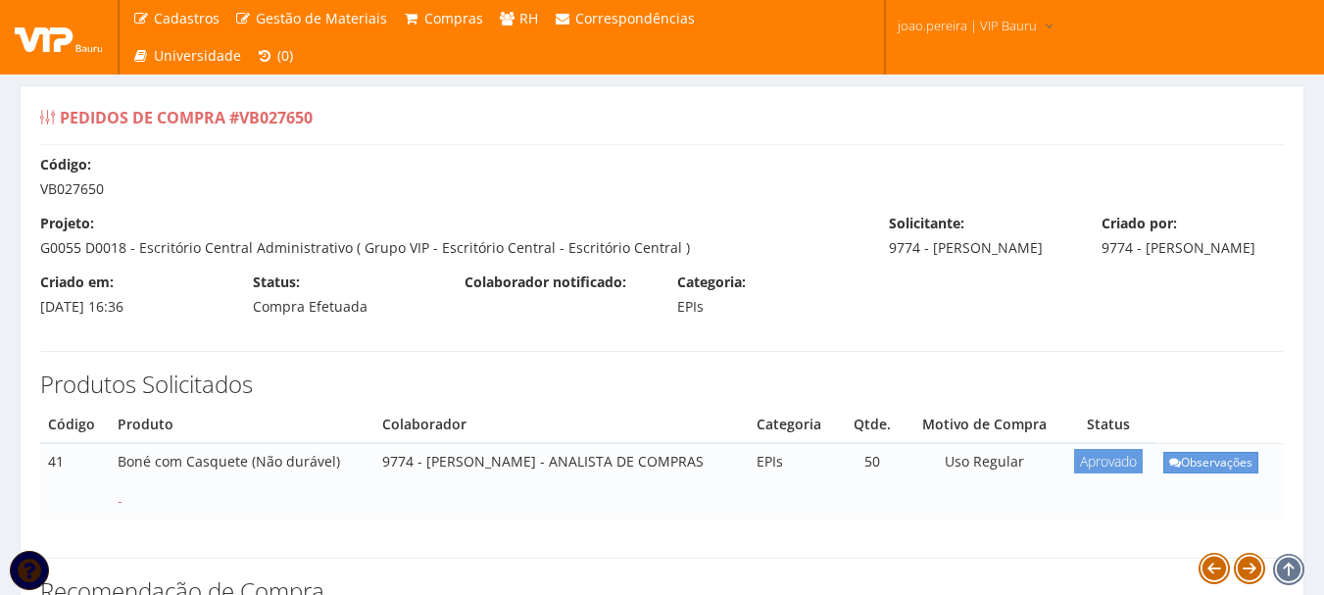
select select "1164"
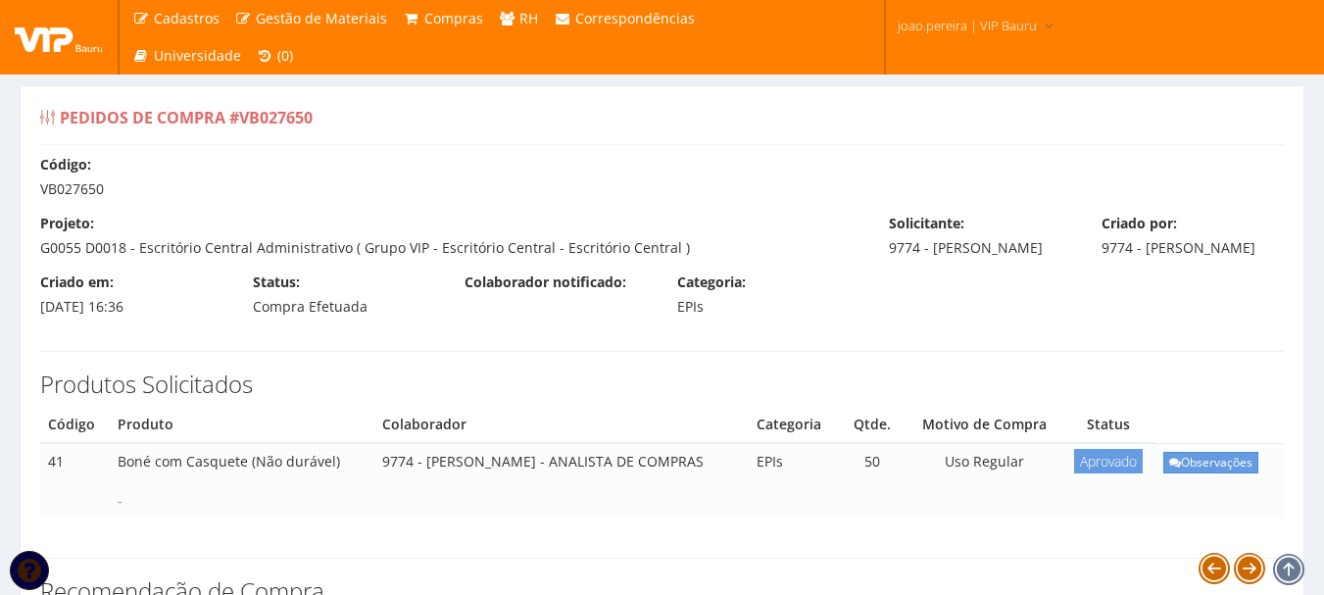
select select "1164"
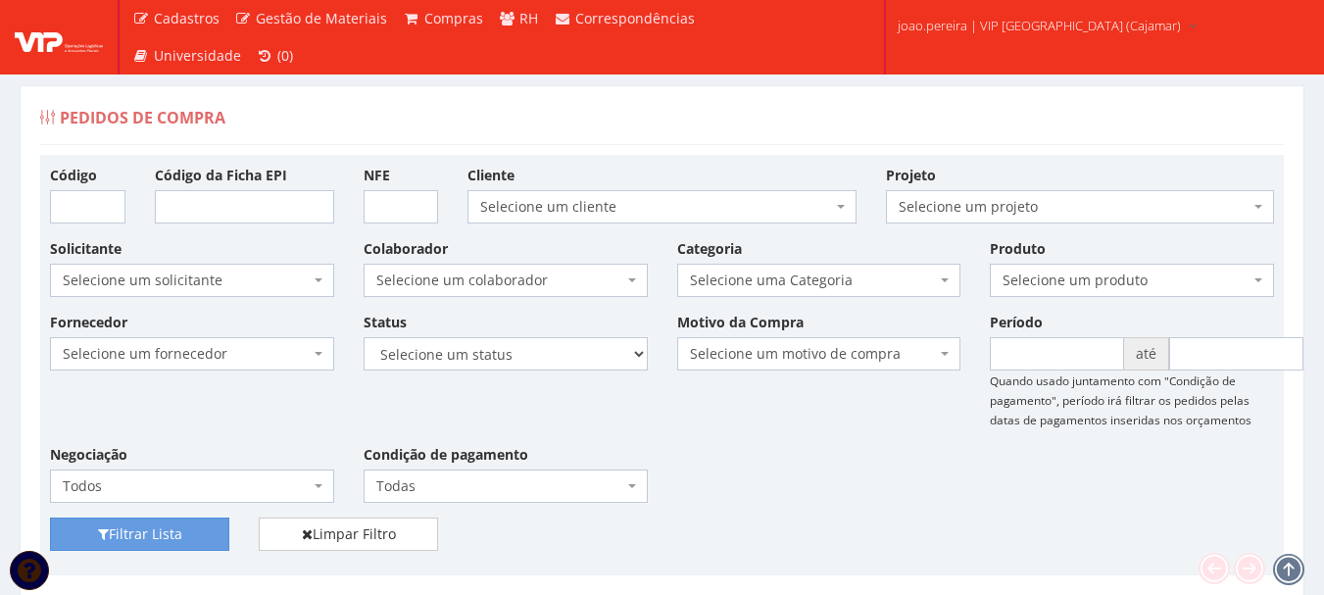
click at [686, 107] on div "Pedidos de Compra" at bounding box center [662, 121] width 1244 height 47
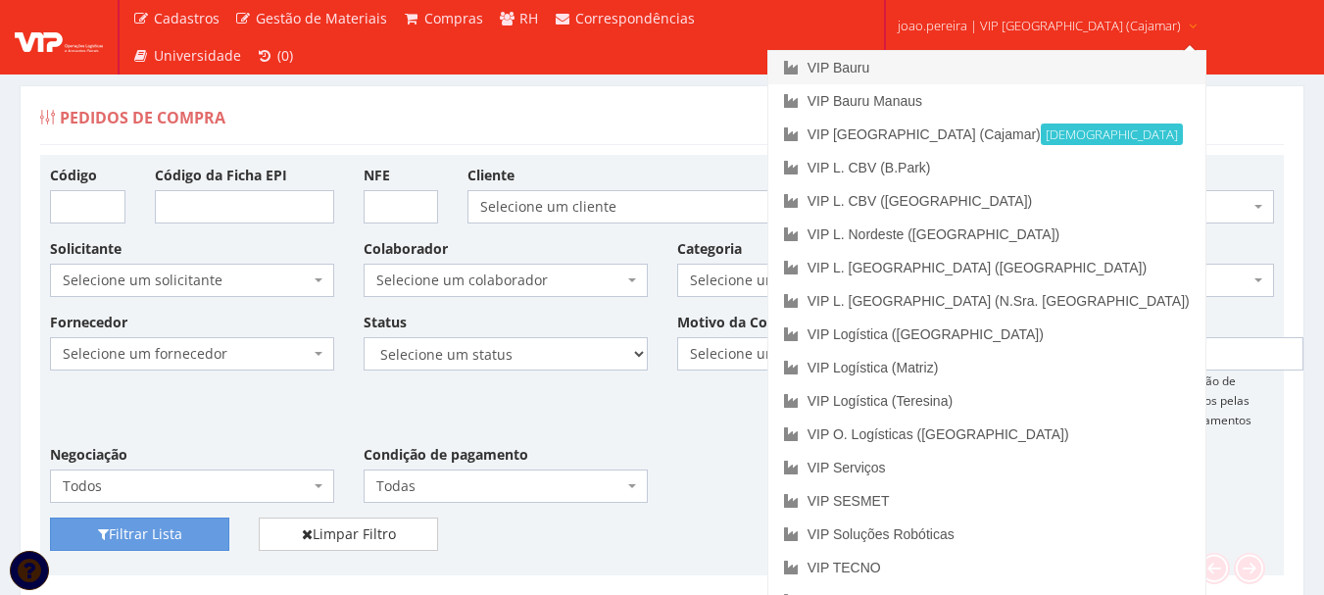
click at [903, 72] on link "VIP Bauru" at bounding box center [986, 67] width 437 height 33
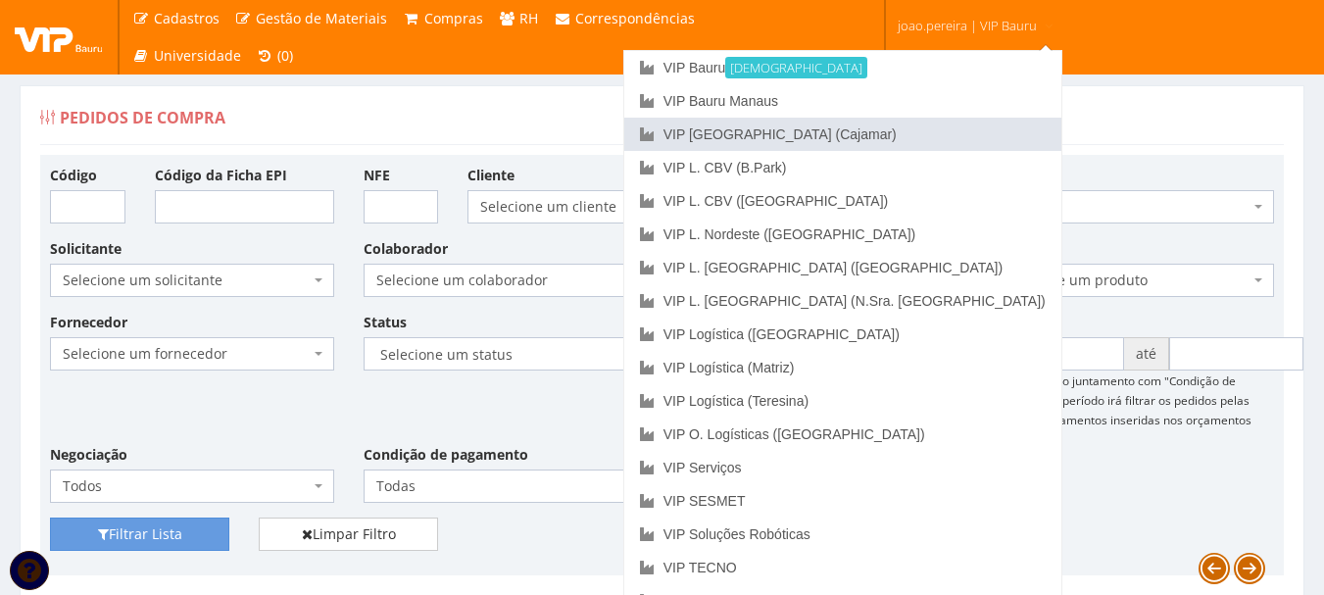
click at [936, 130] on link "VIP [GEOGRAPHIC_DATA] (Cajamar)" at bounding box center [842, 134] width 437 height 33
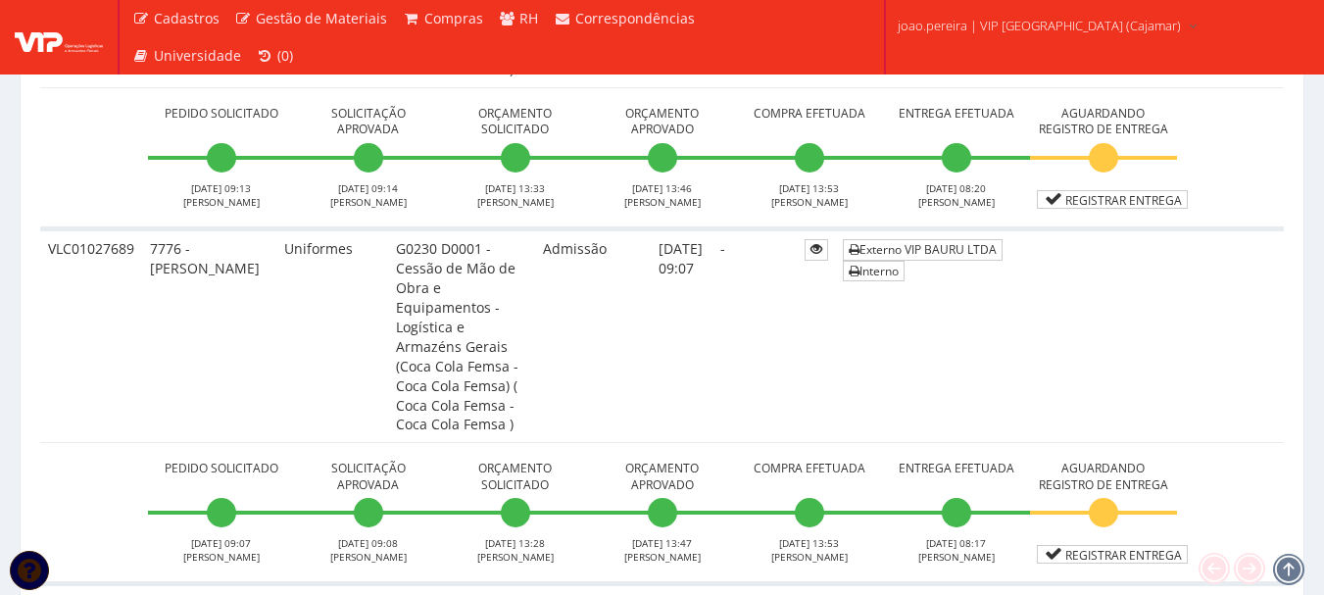
scroll to position [3333, 0]
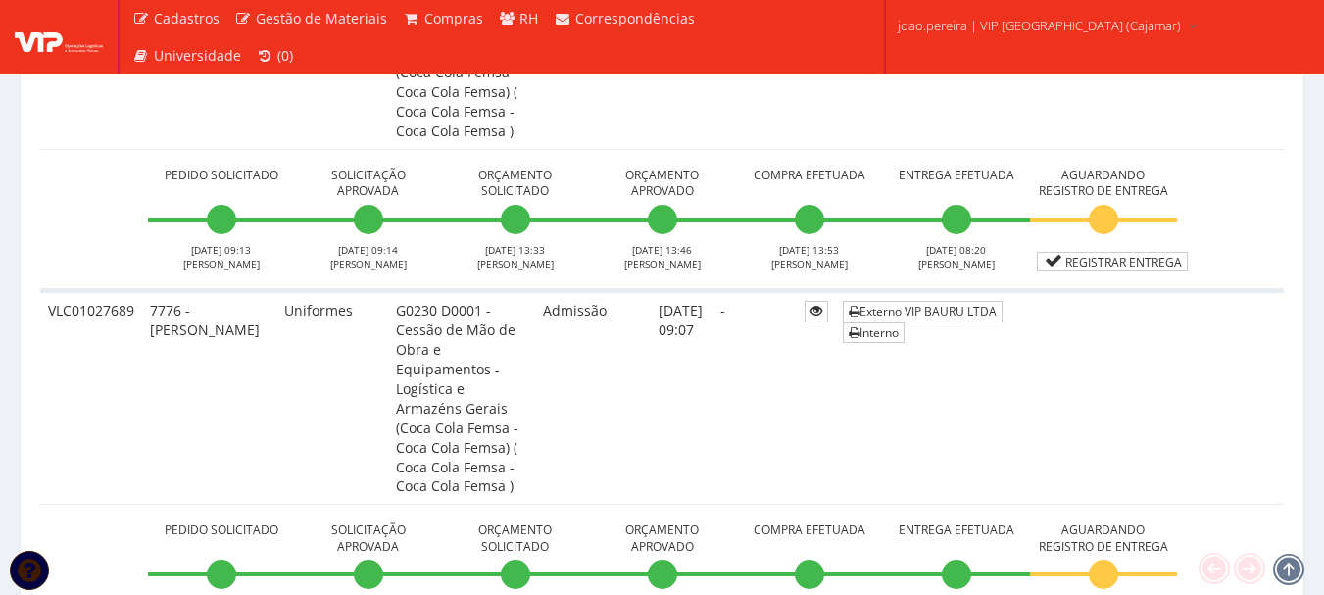
scroll to position [3235, 0]
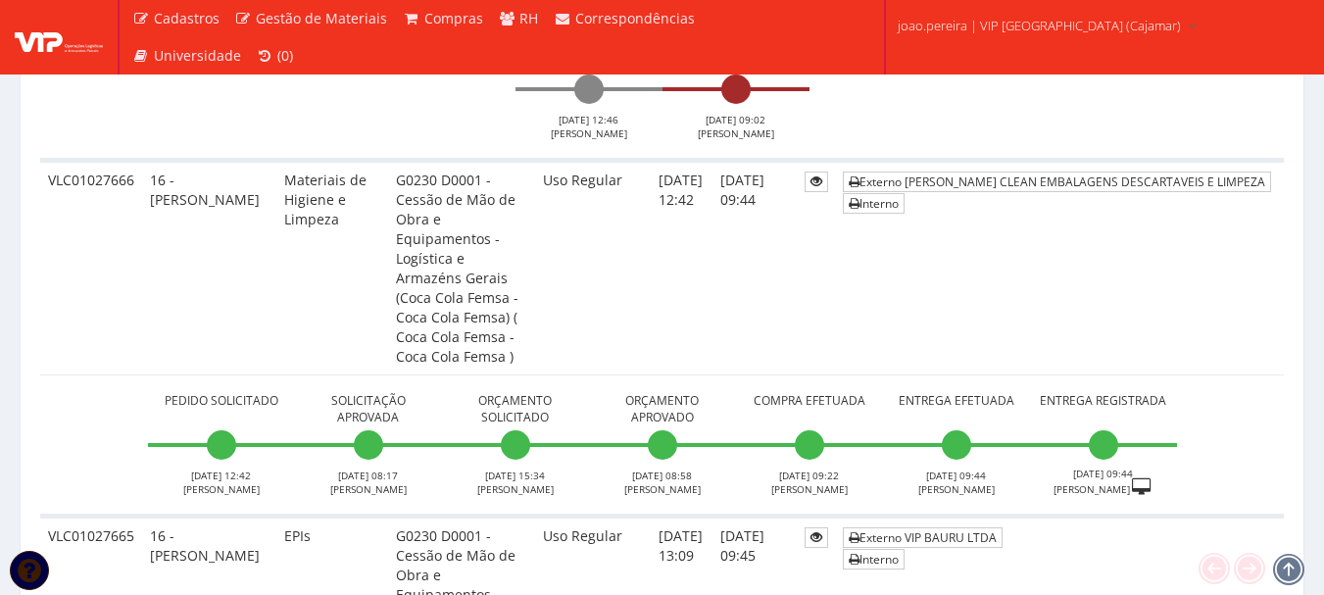
scroll to position [8136, 0]
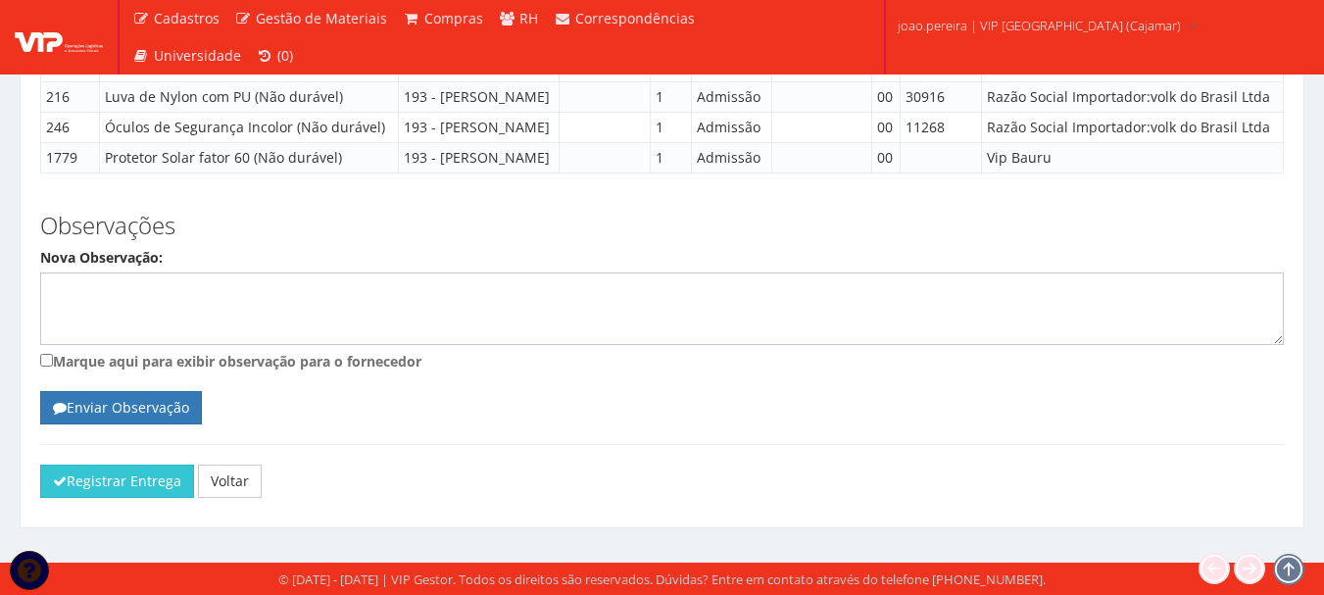
scroll to position [2421, 0]
drag, startPoint x: 98, startPoint y: 477, endPoint x: 720, endPoint y: 51, distance: 754.5
click at [99, 477] on button "Registrar Entrega" at bounding box center [117, 481] width 154 height 33
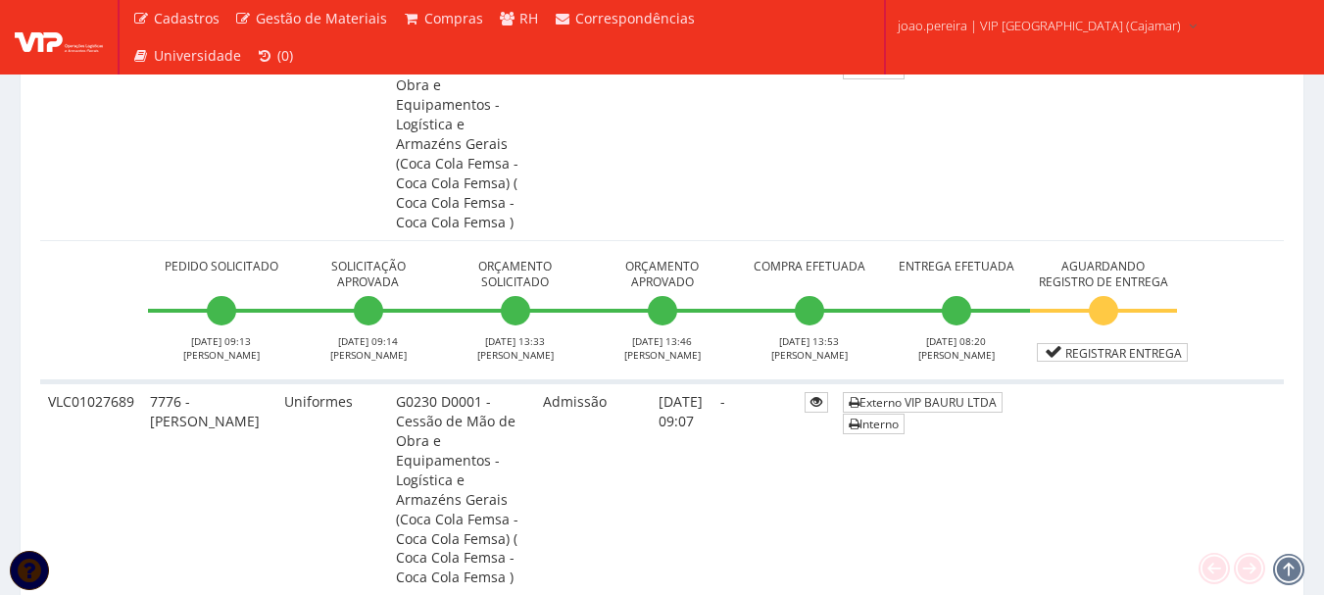
scroll to position [3039, 0]
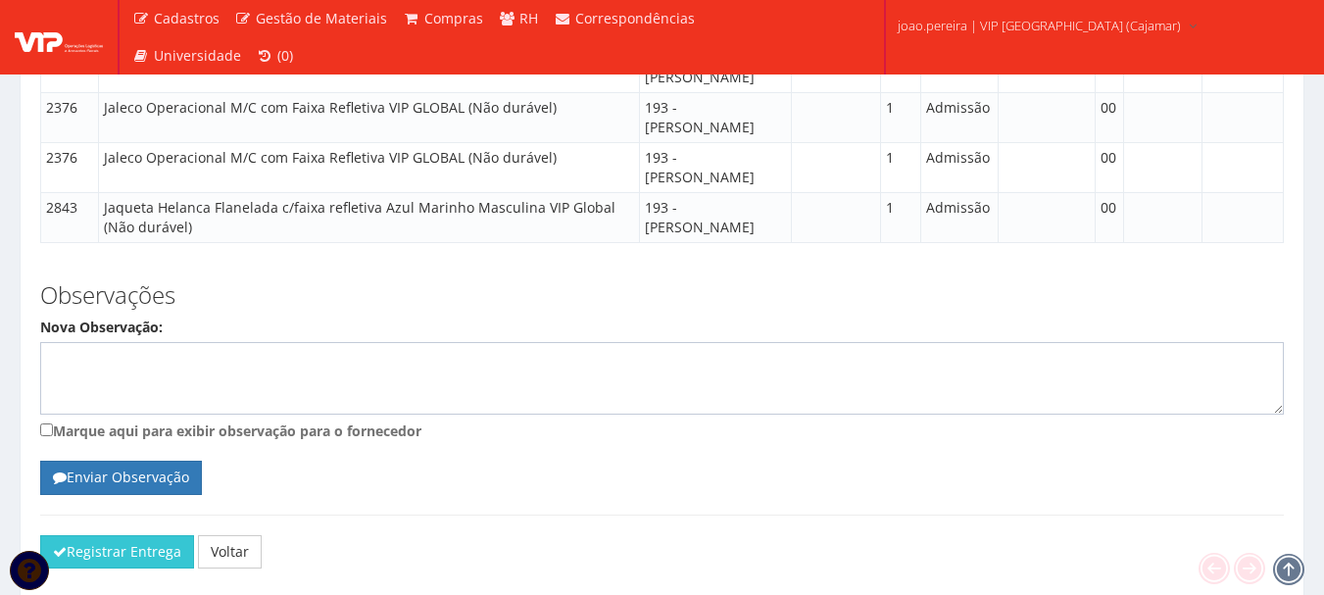
scroll to position [1657, 0]
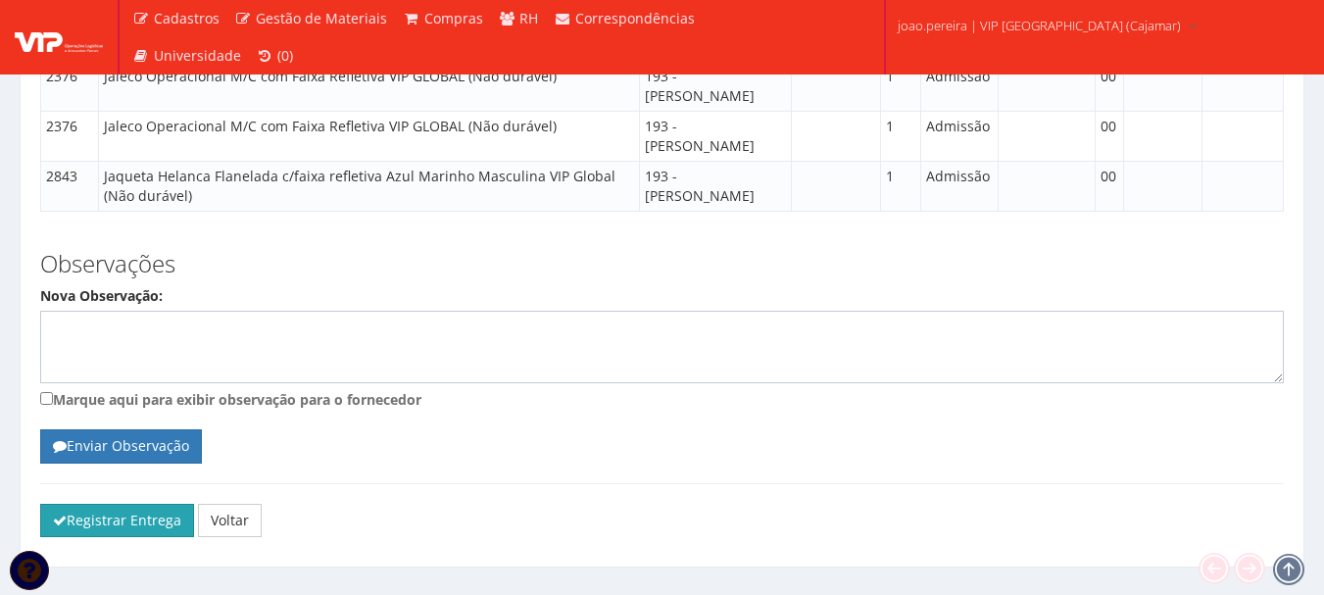
click at [133, 504] on button "Registrar Entrega" at bounding box center [117, 520] width 154 height 33
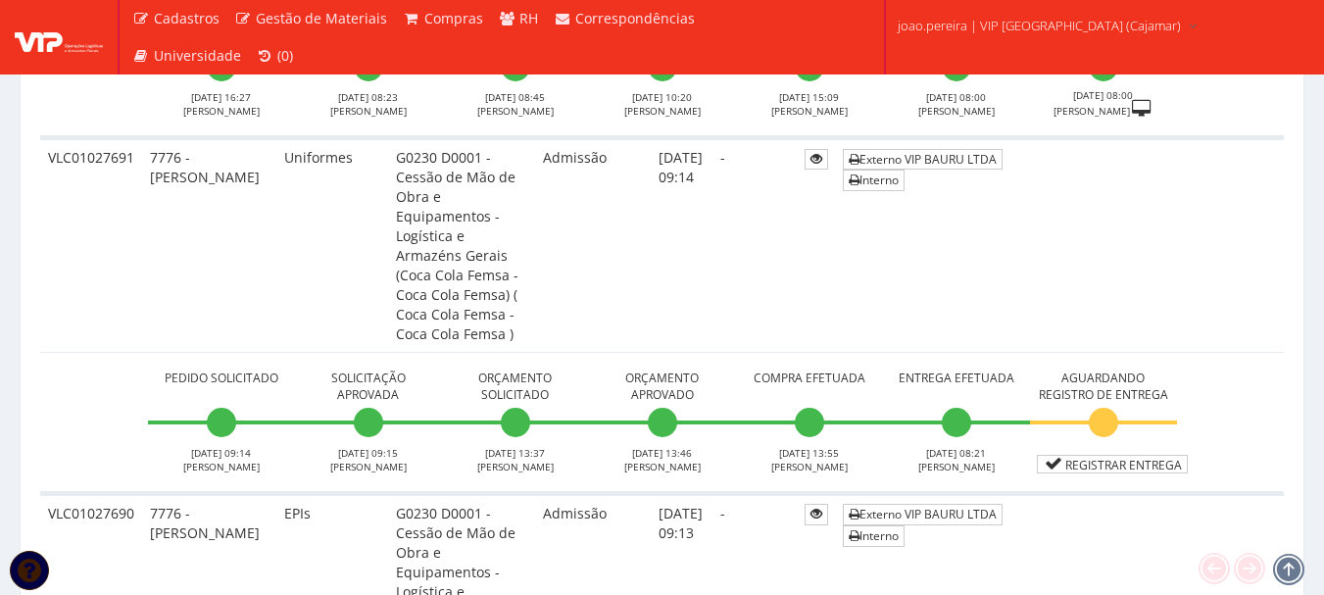
scroll to position [2647, 0]
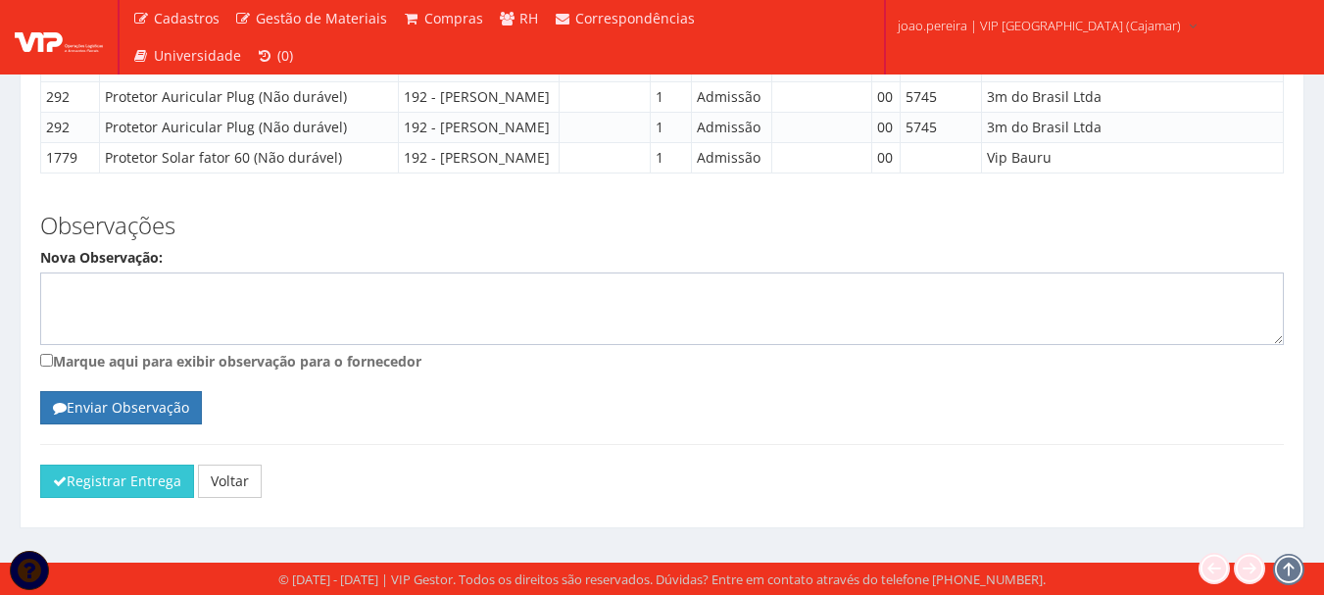
scroll to position [2683, 0]
click at [93, 478] on button "Registrar Entrega" at bounding box center [117, 481] width 154 height 33
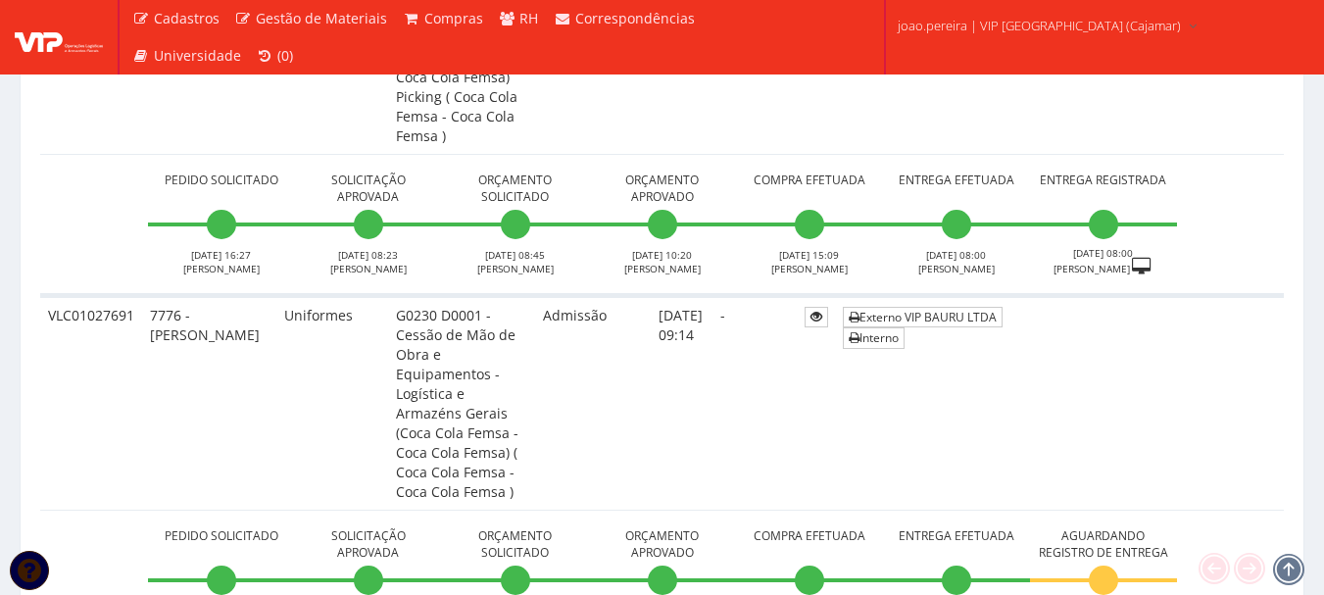
scroll to position [2450, 0]
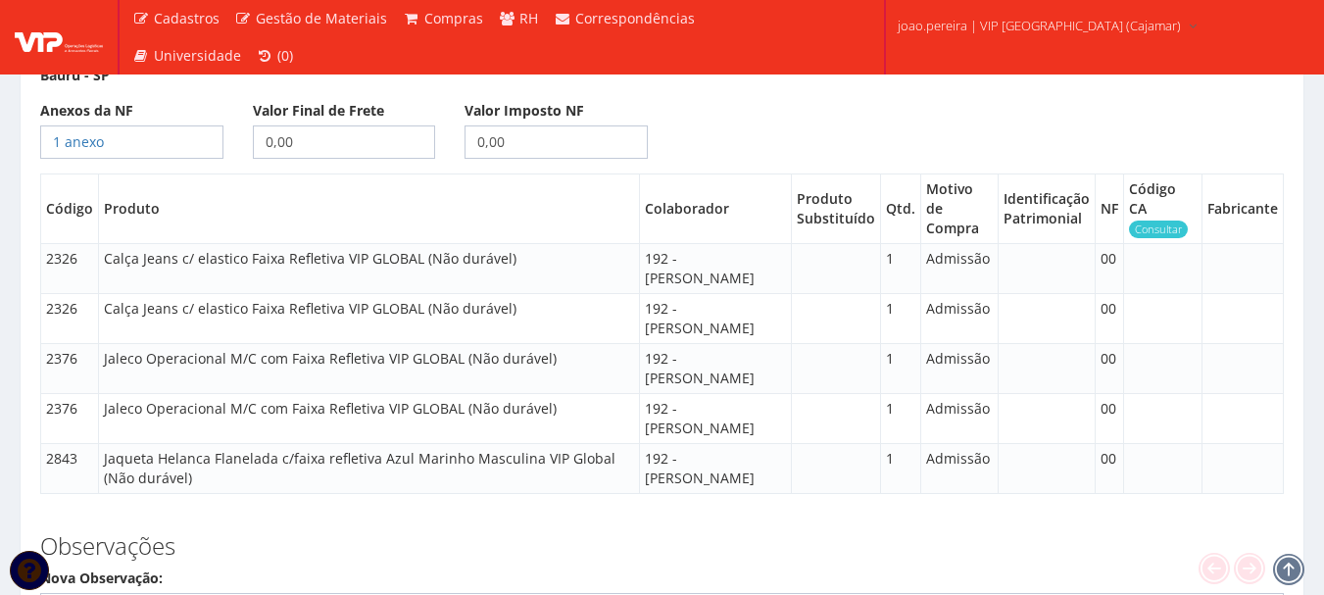
scroll to position [1657, 0]
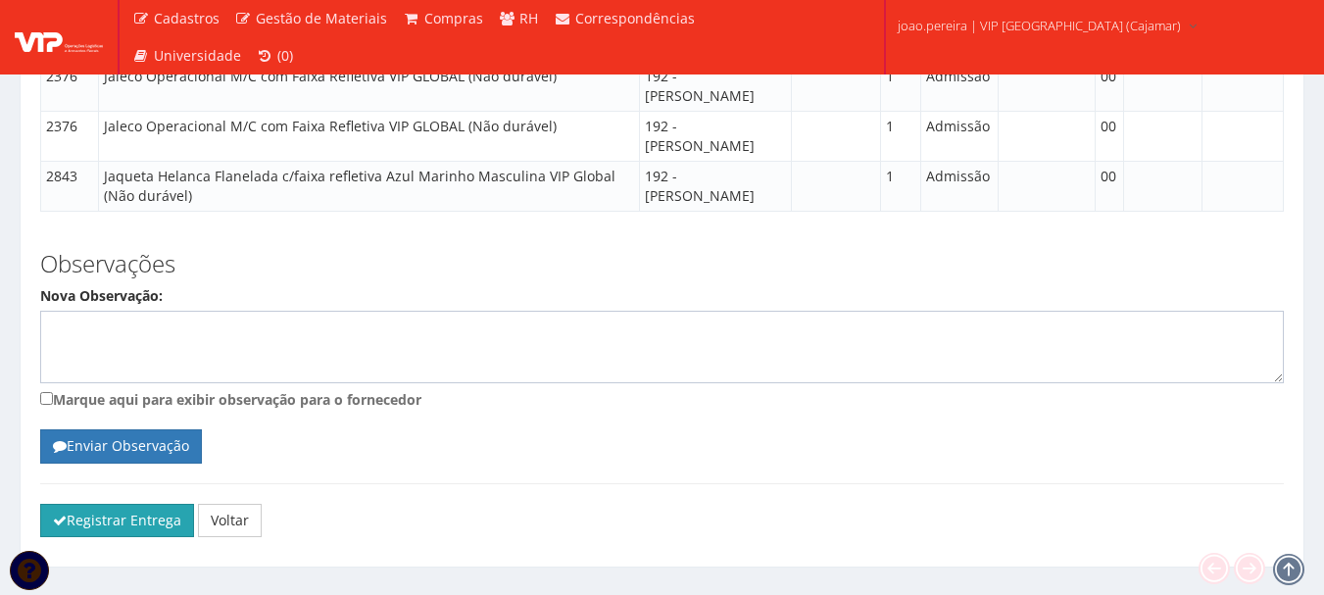
click at [127, 504] on button "Registrar Entrega" at bounding box center [117, 520] width 154 height 33
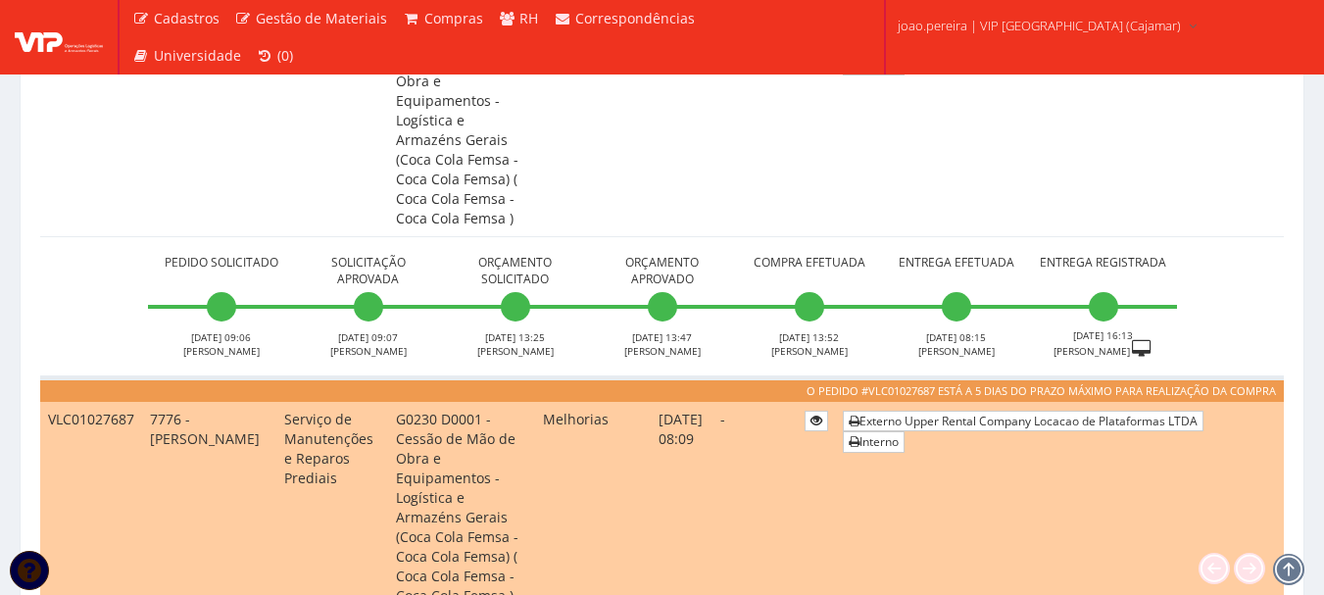
scroll to position [3627, 0]
